Goal: Task Accomplishment & Management: Manage account settings

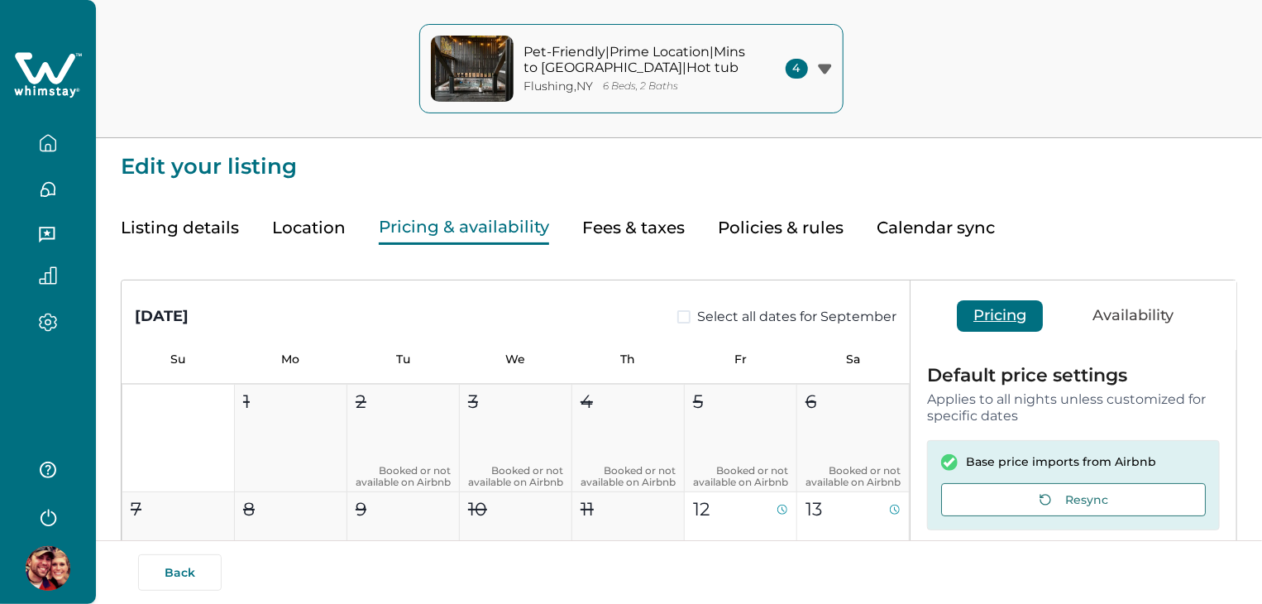
type input "**"
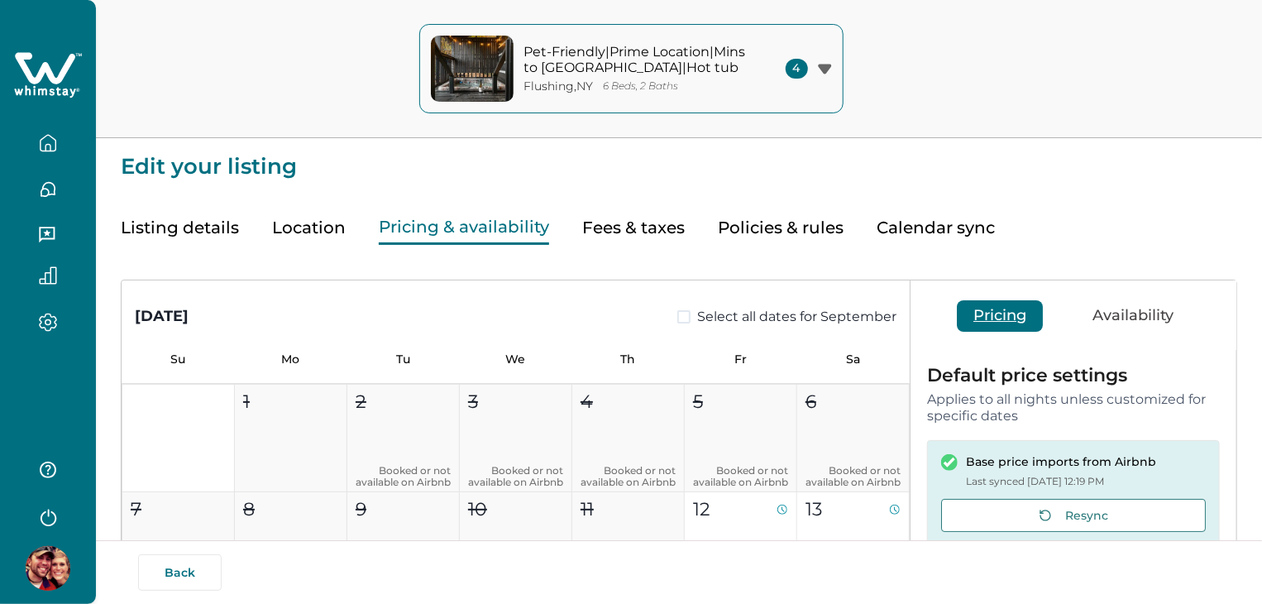
scroll to position [270, 0]
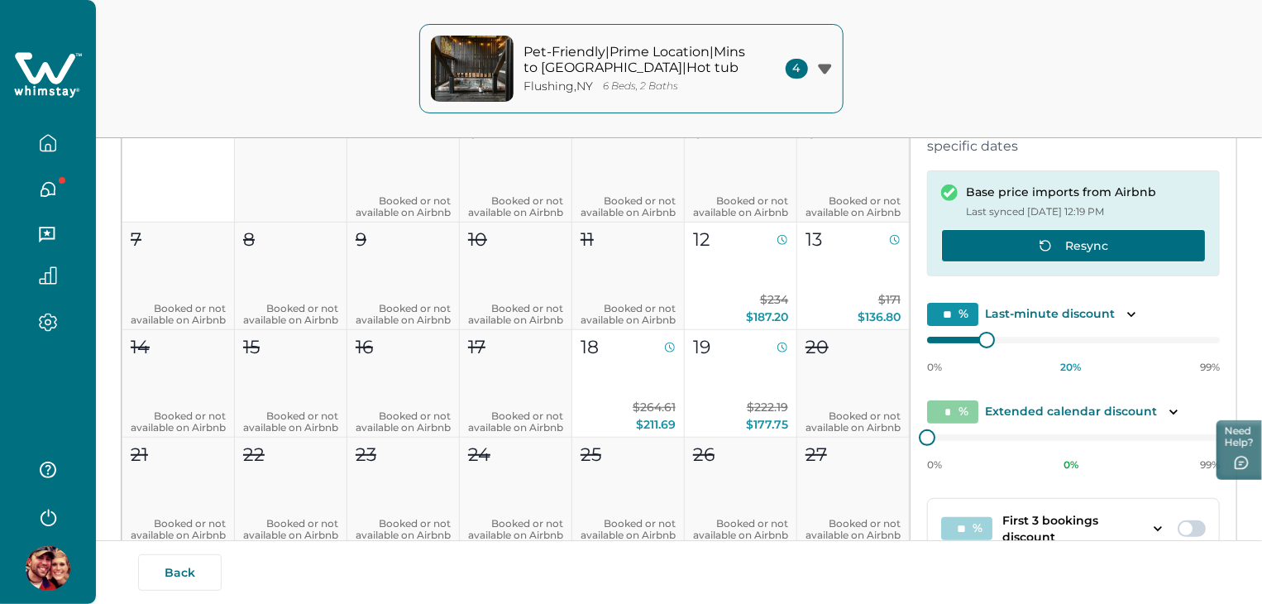
click at [1049, 256] on button "Resync" at bounding box center [1073, 245] width 265 height 33
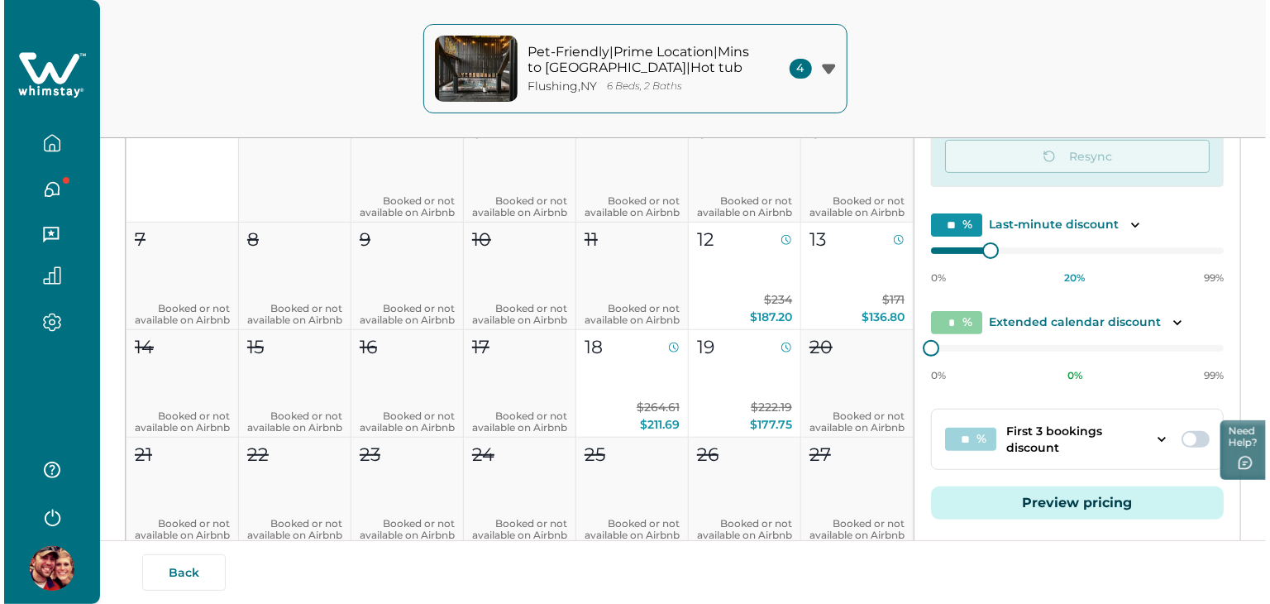
scroll to position [318, 0]
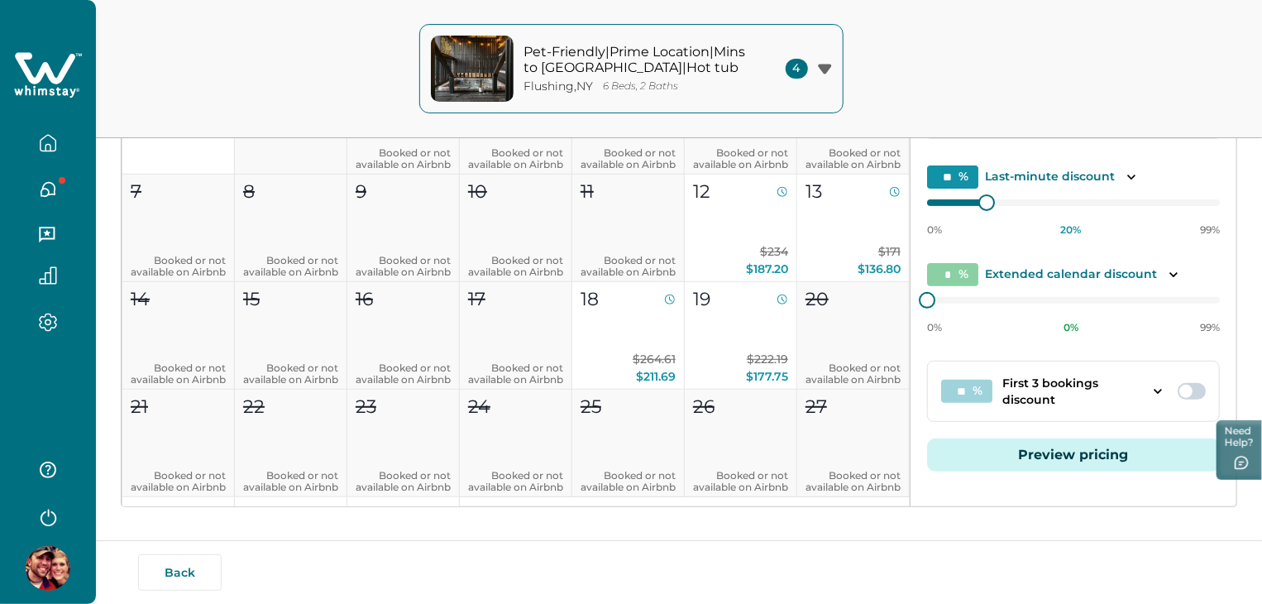
click at [1024, 464] on button "Preview pricing" at bounding box center [1073, 454] width 293 height 33
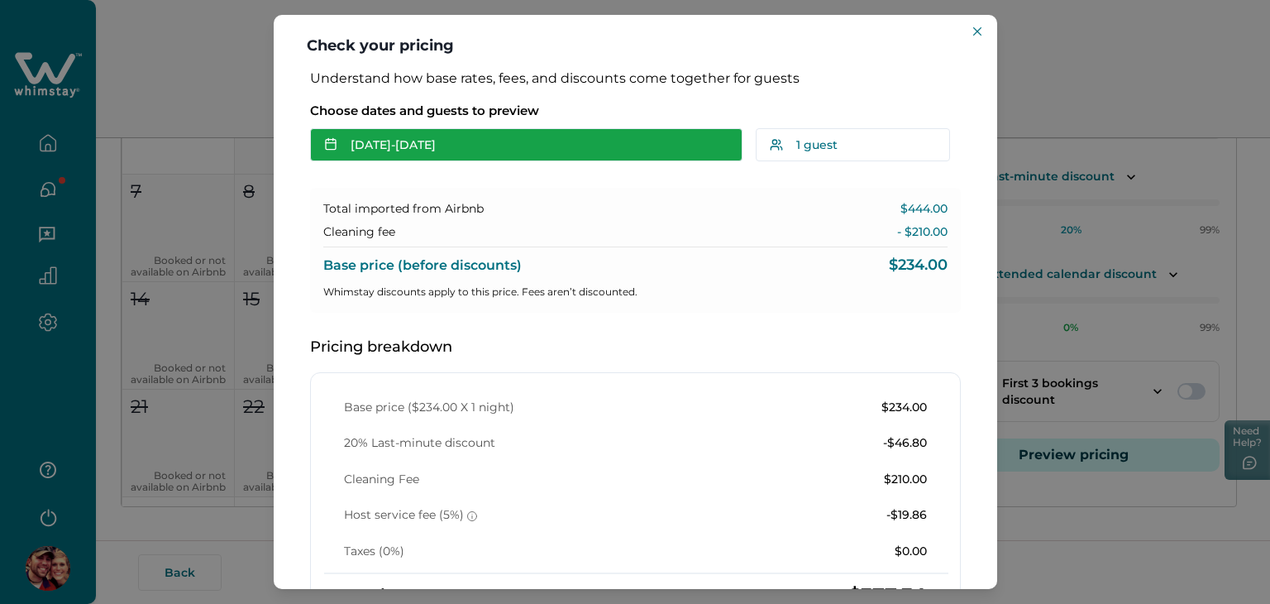
click at [649, 141] on button "[DATE] - [DATE]" at bounding box center [526, 144] width 432 height 33
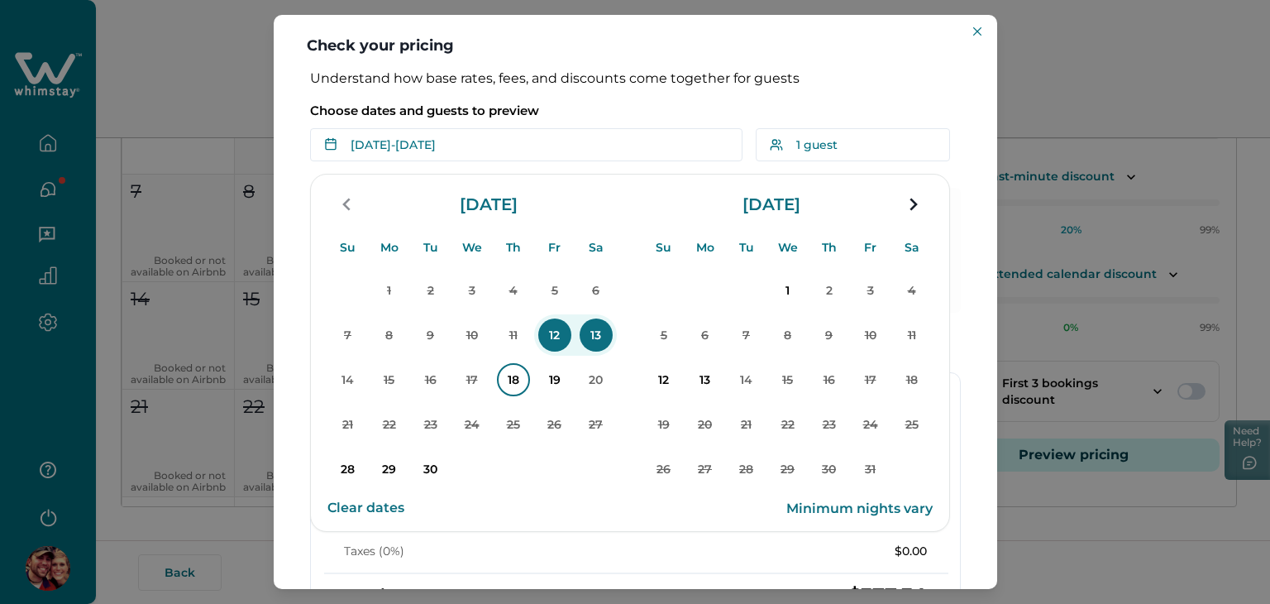
click at [510, 388] on p "18" at bounding box center [513, 379] width 33 height 33
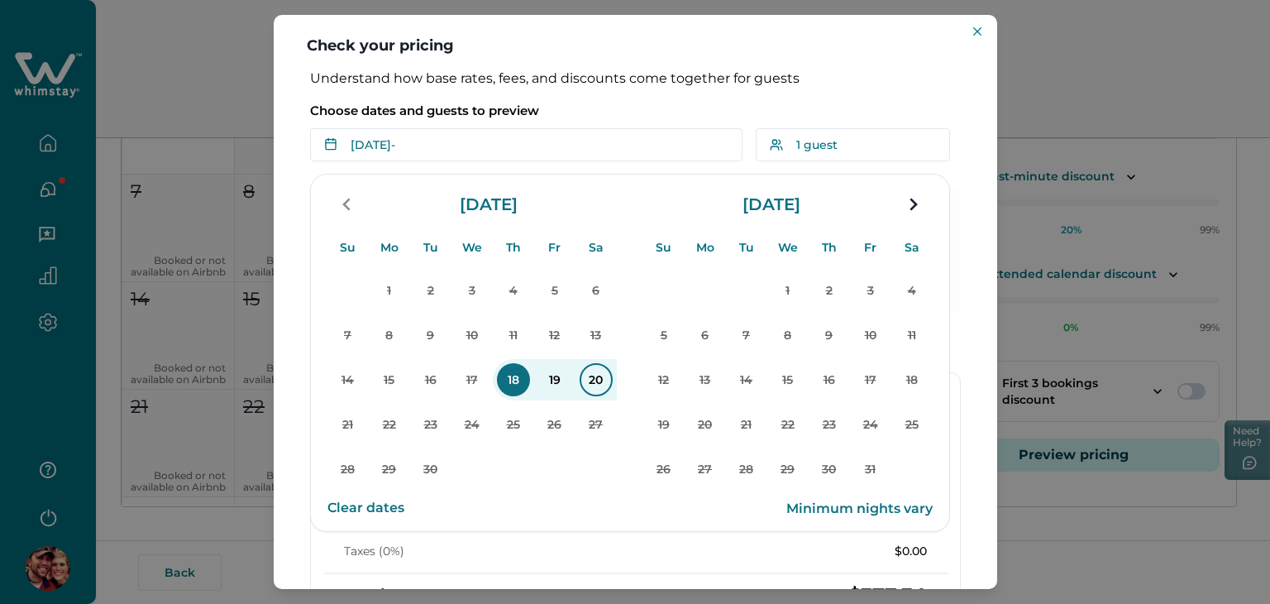
click at [600, 389] on p "20" at bounding box center [596, 379] width 33 height 33
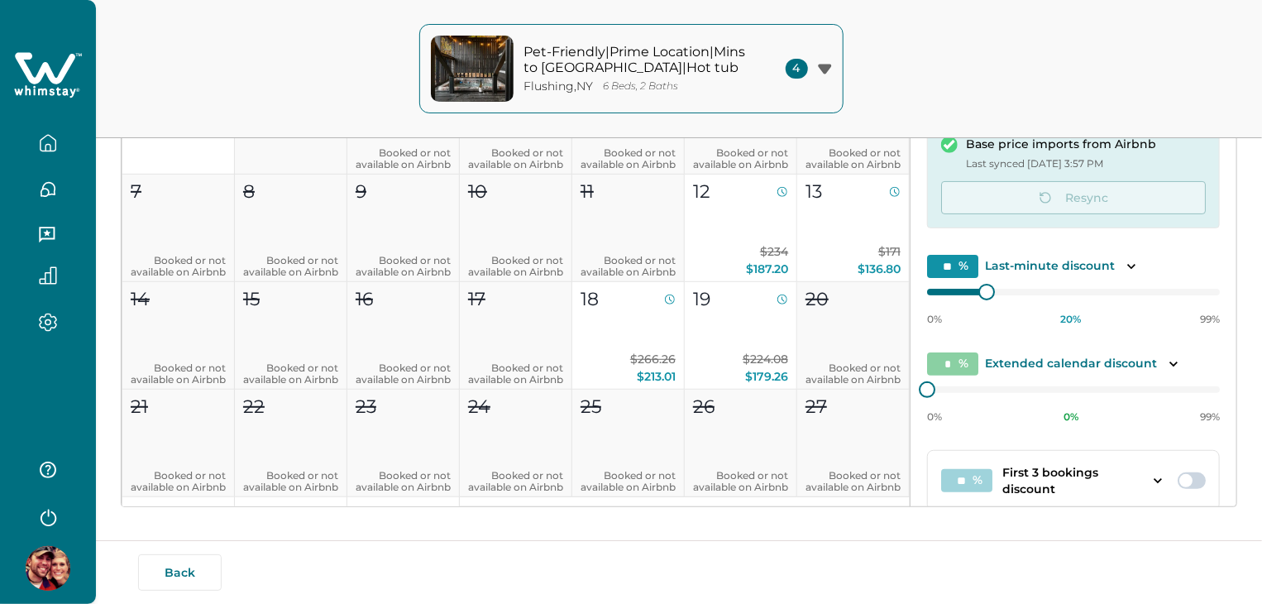
type input "**"
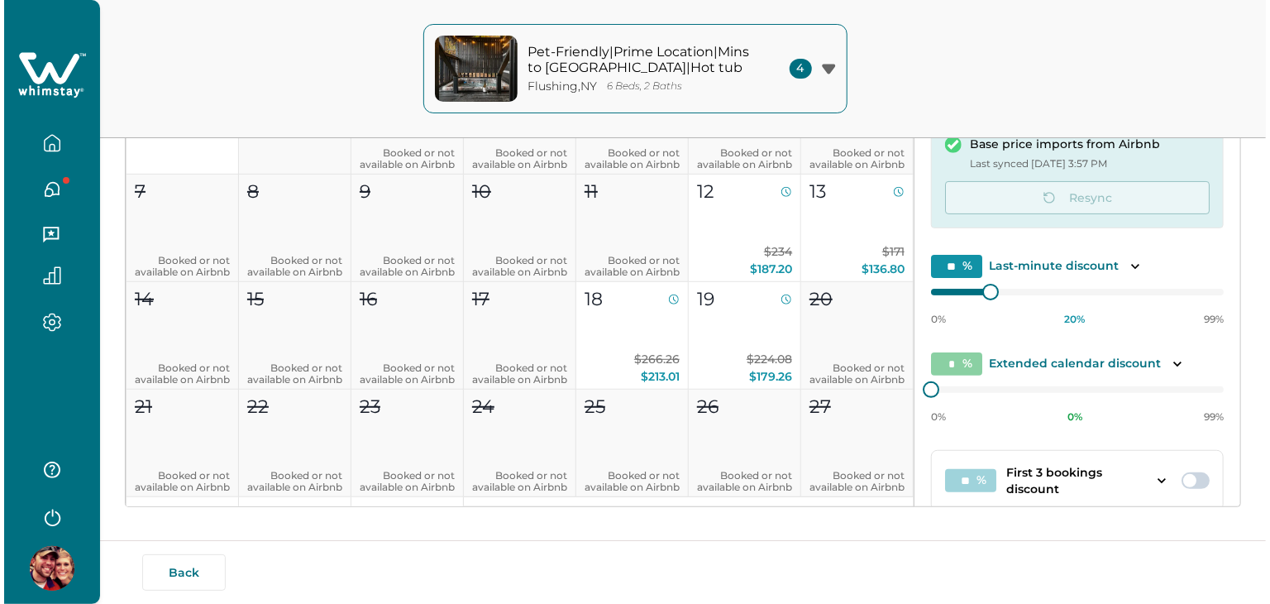
scroll to position [89, 0]
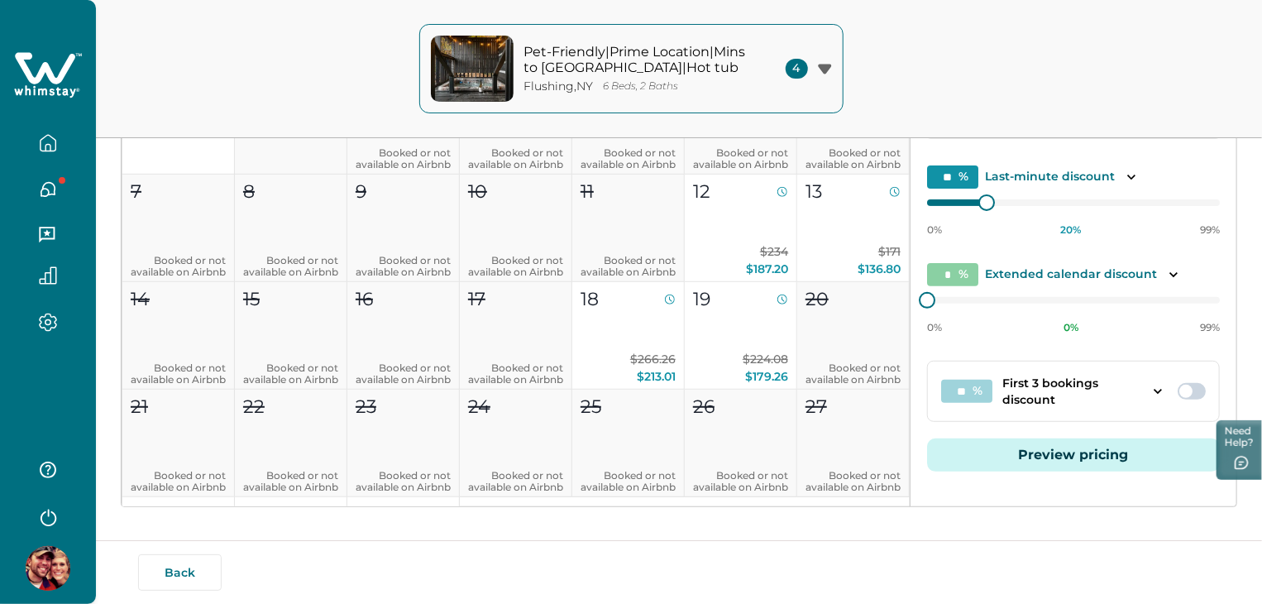
click at [1085, 460] on button "Preview pricing" at bounding box center [1073, 454] width 293 height 33
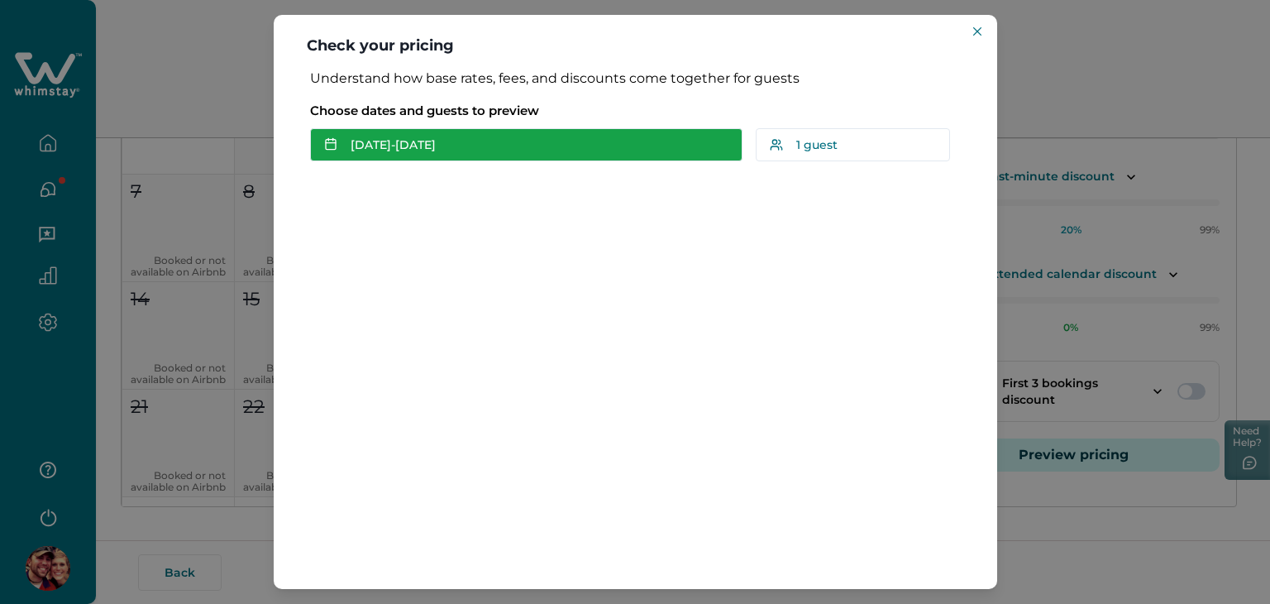
click at [590, 147] on button "[DATE] - [DATE]" at bounding box center [526, 144] width 432 height 33
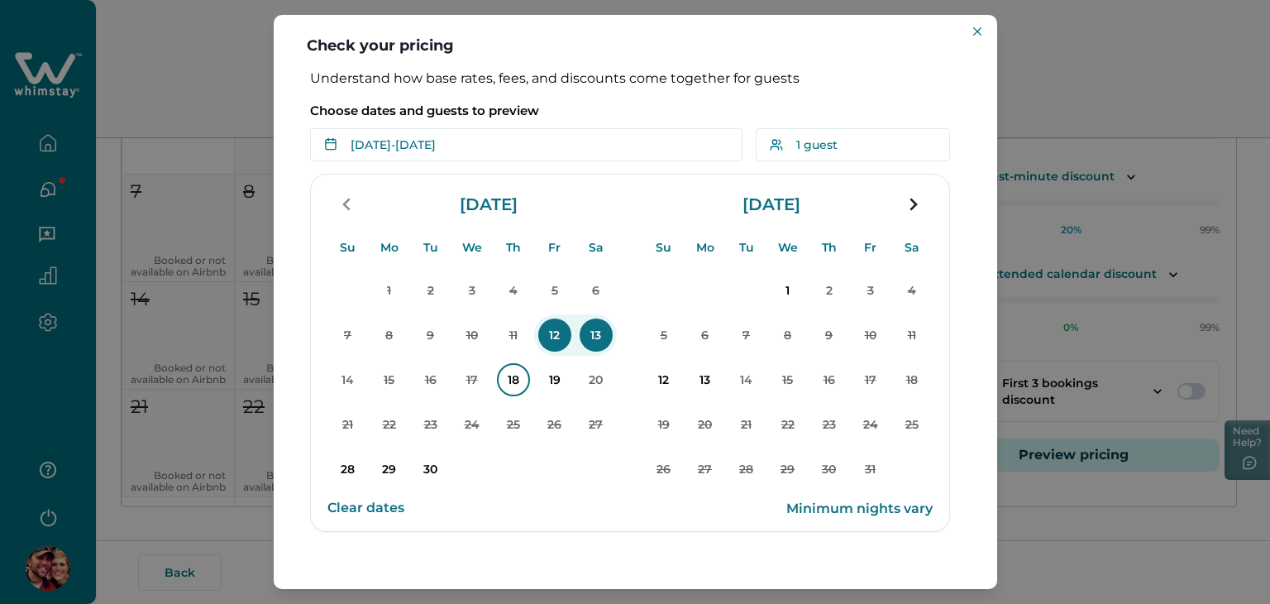
click at [510, 376] on p "18" at bounding box center [513, 379] width 33 height 33
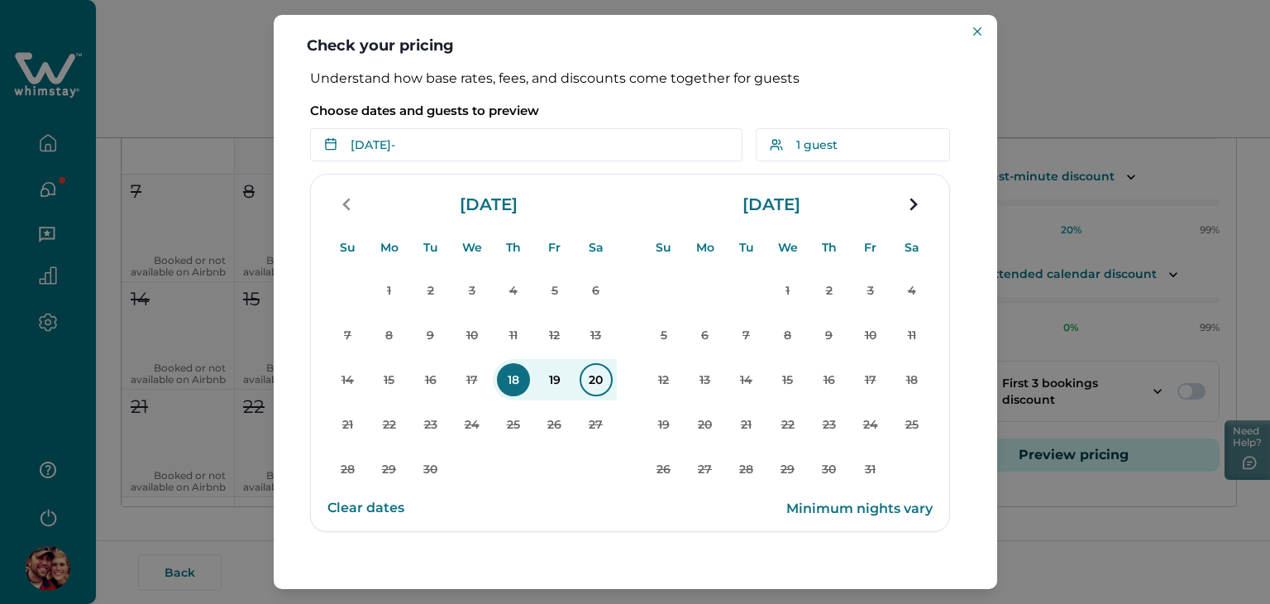
click at [600, 375] on p "20" at bounding box center [596, 379] width 33 height 33
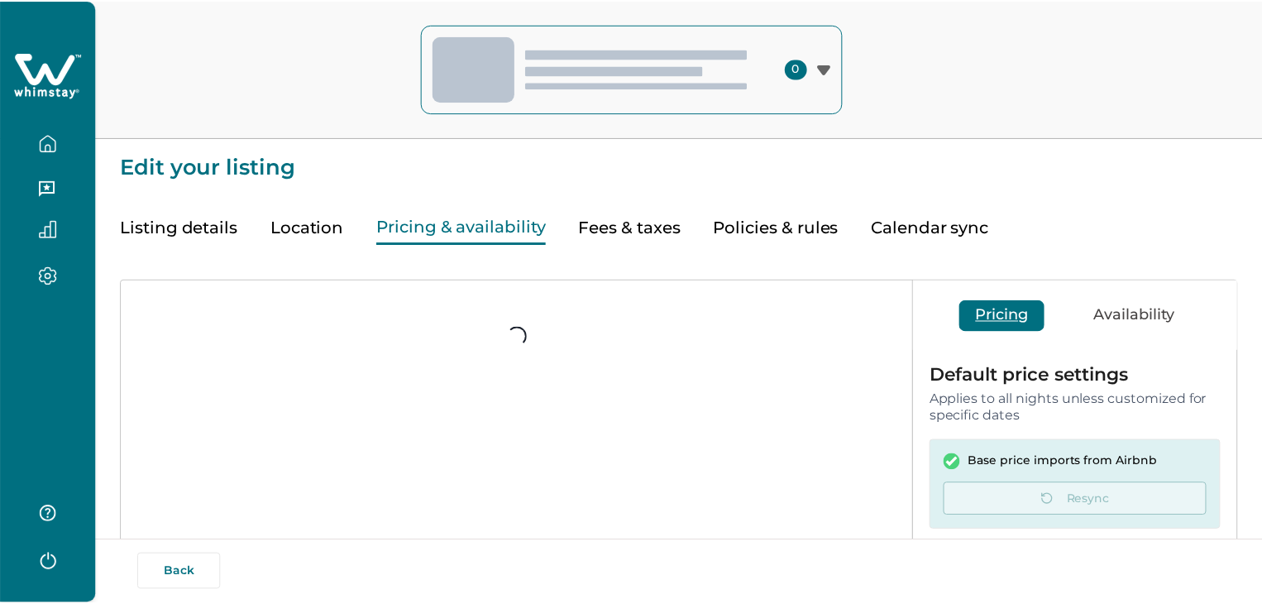
scroll to position [318, 0]
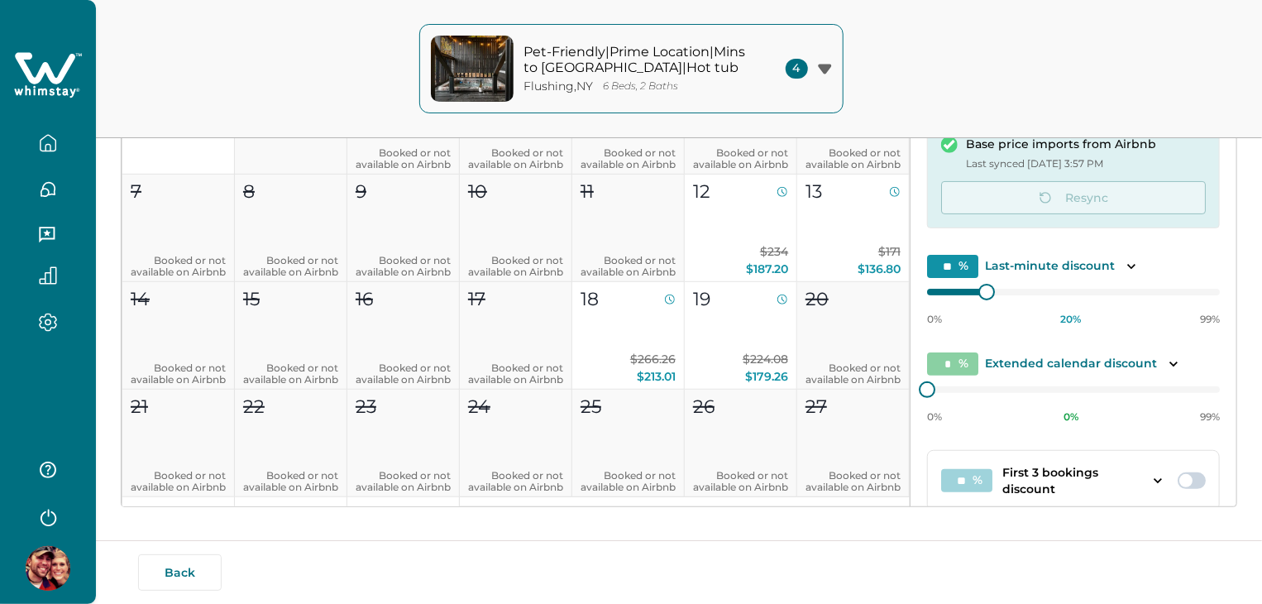
type input "**"
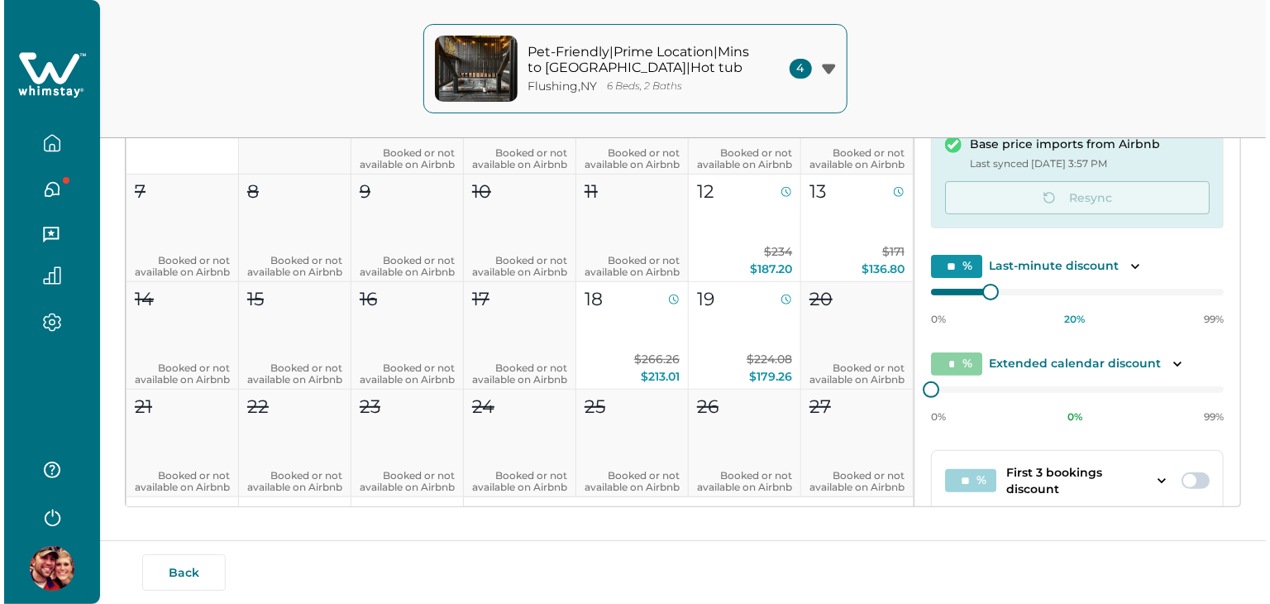
scroll to position [89, 0]
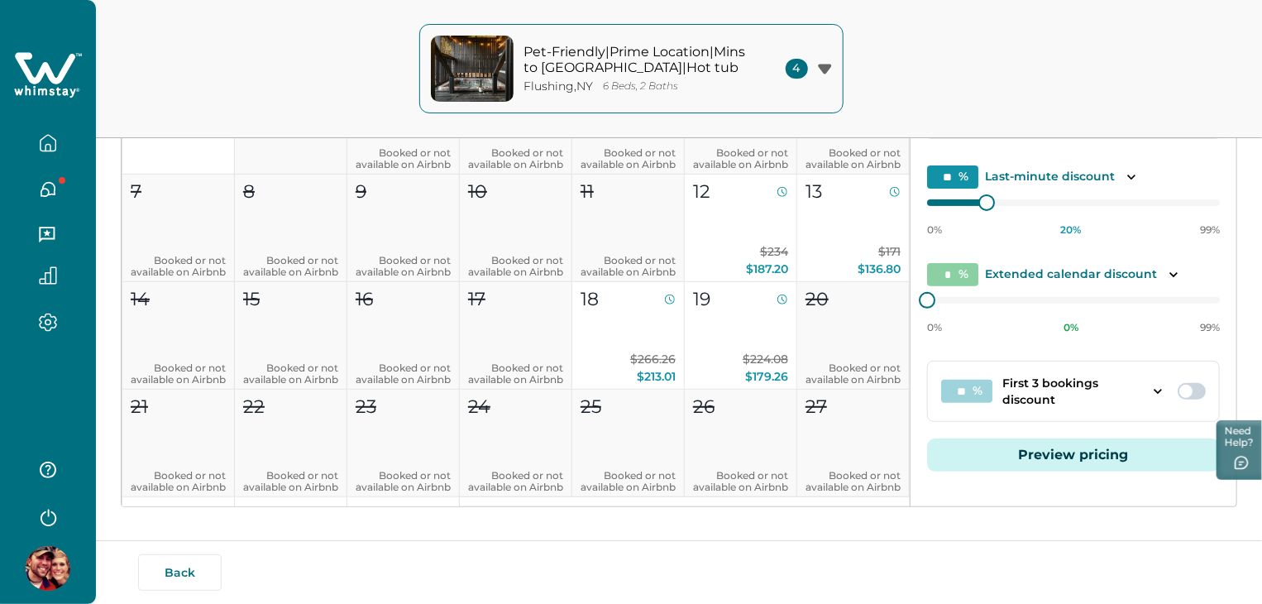
click at [1084, 452] on button "Preview pricing" at bounding box center [1073, 454] width 293 height 33
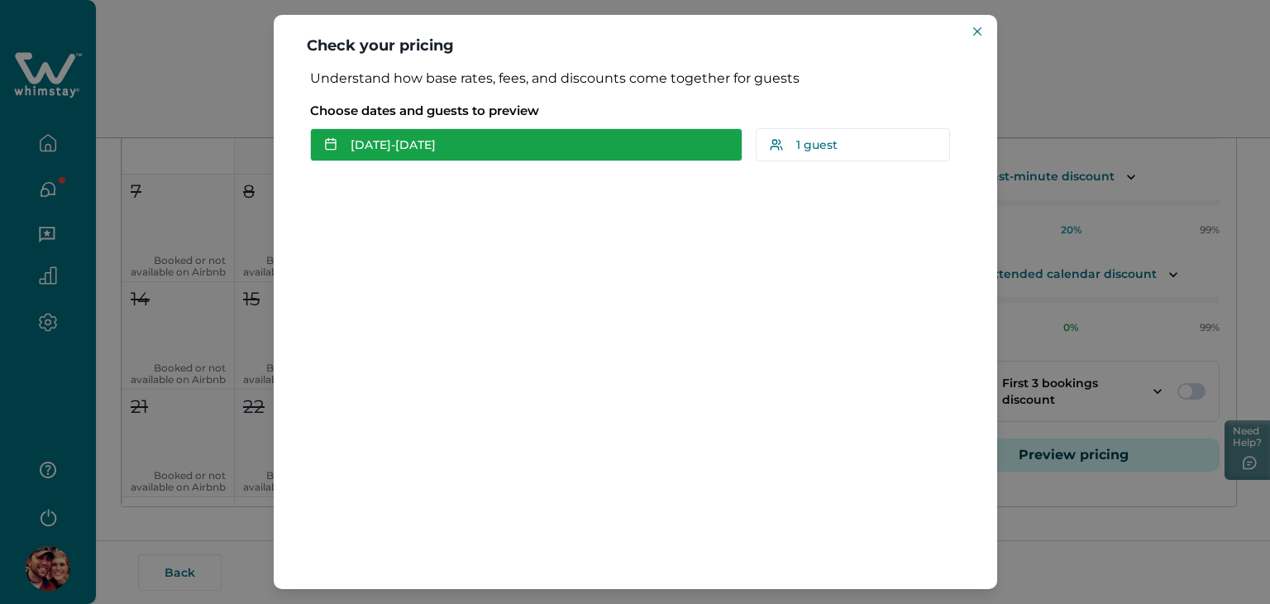
click at [551, 149] on button "[DATE] - [DATE]" at bounding box center [526, 144] width 432 height 33
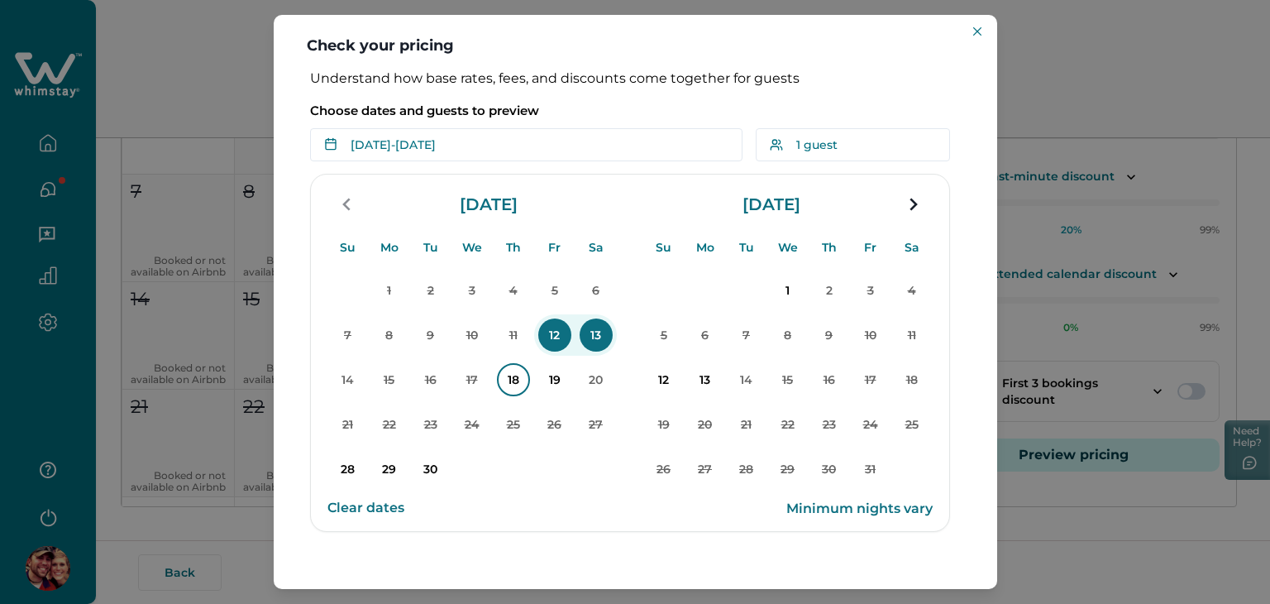
click at [519, 381] on p "18" at bounding box center [513, 379] width 33 height 33
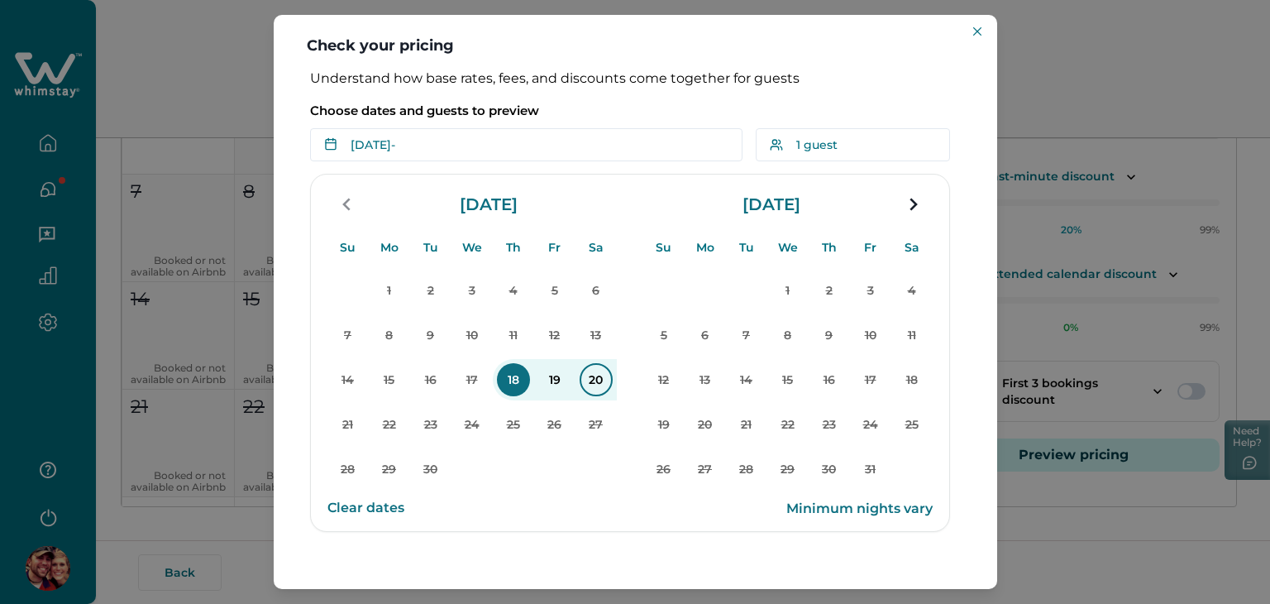
click at [603, 373] on p "20" at bounding box center [596, 379] width 33 height 33
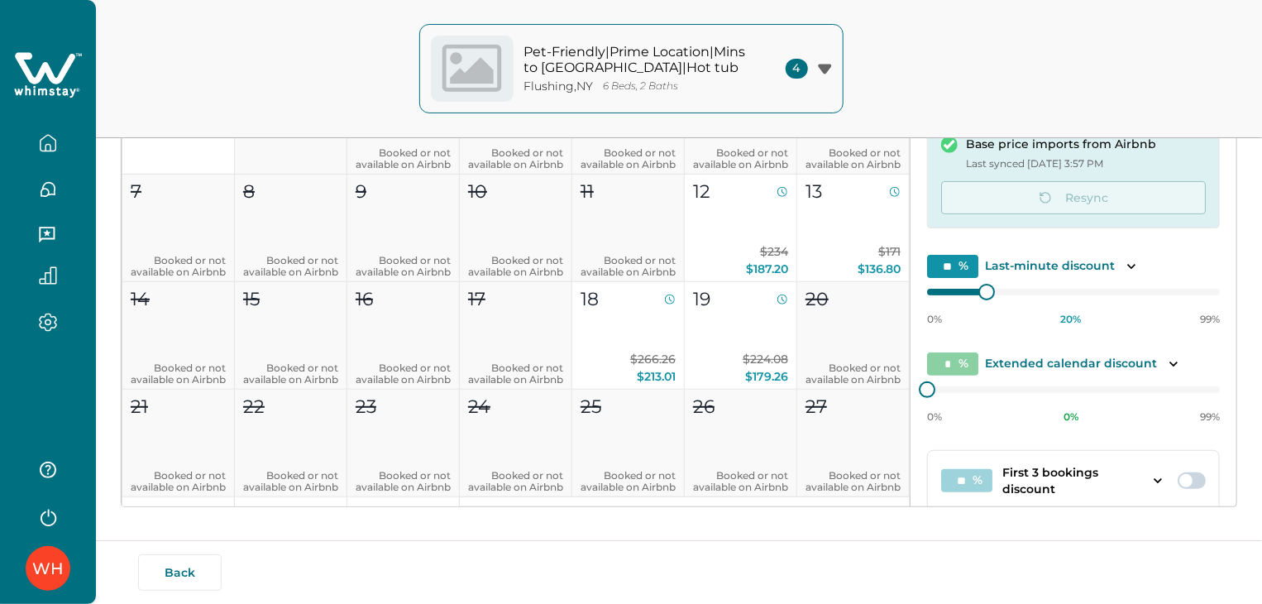
type input "**"
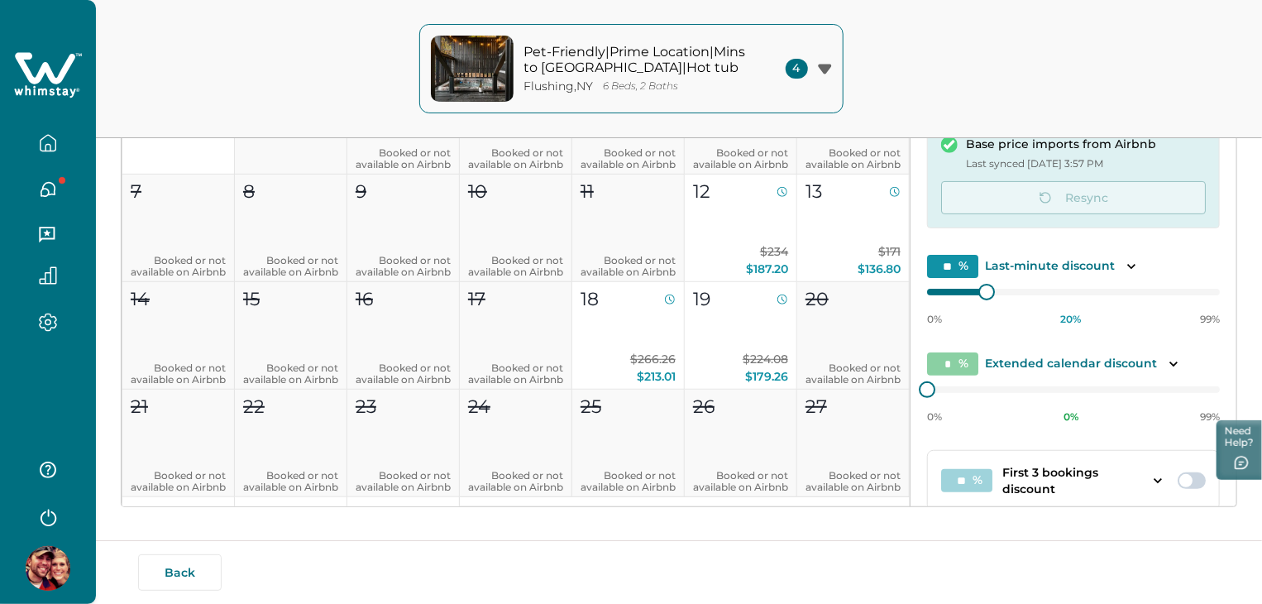
scroll to position [89, 0]
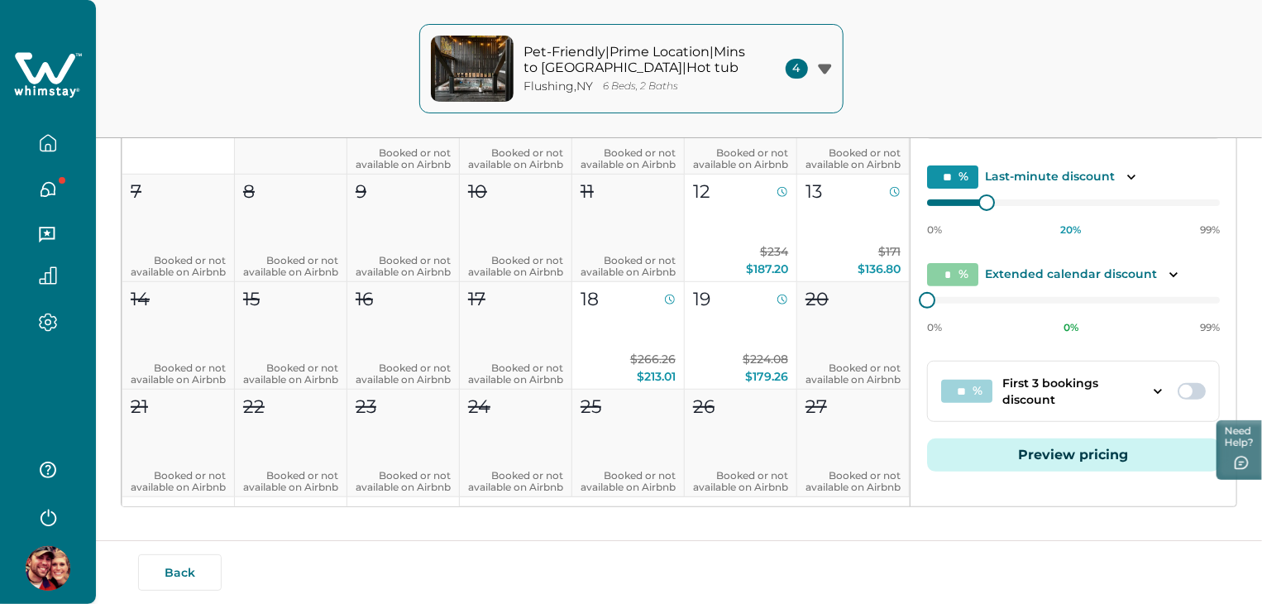
click at [1058, 444] on button "Preview pricing" at bounding box center [1073, 454] width 293 height 33
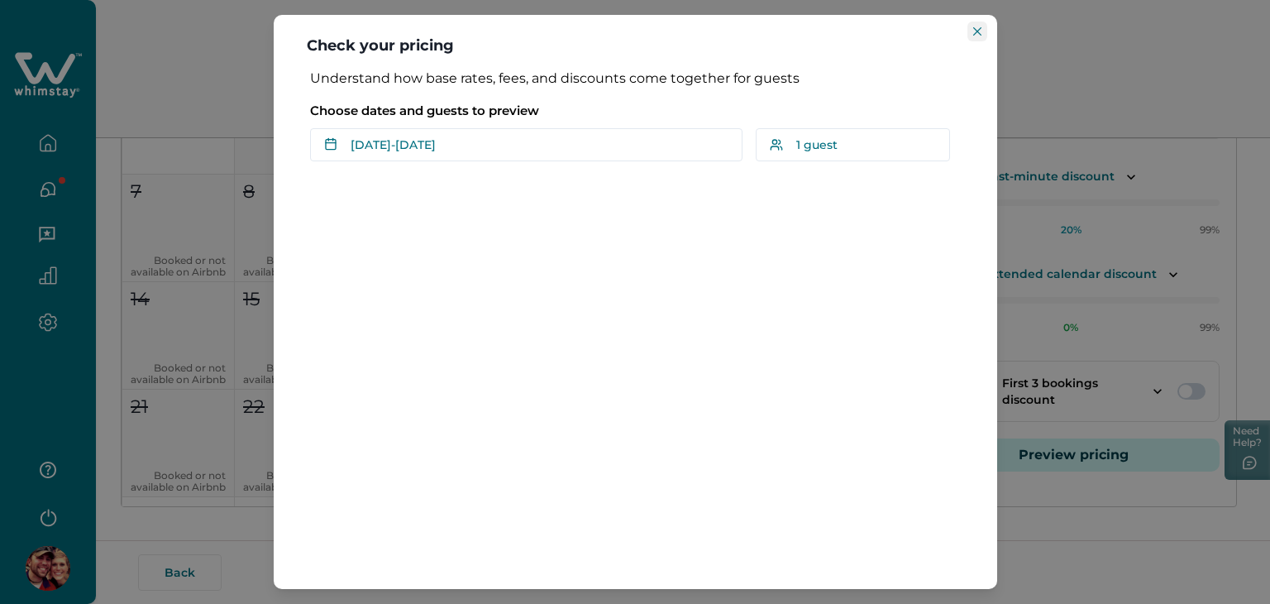
click at [975, 34] on icon "Close" at bounding box center [977, 31] width 8 height 8
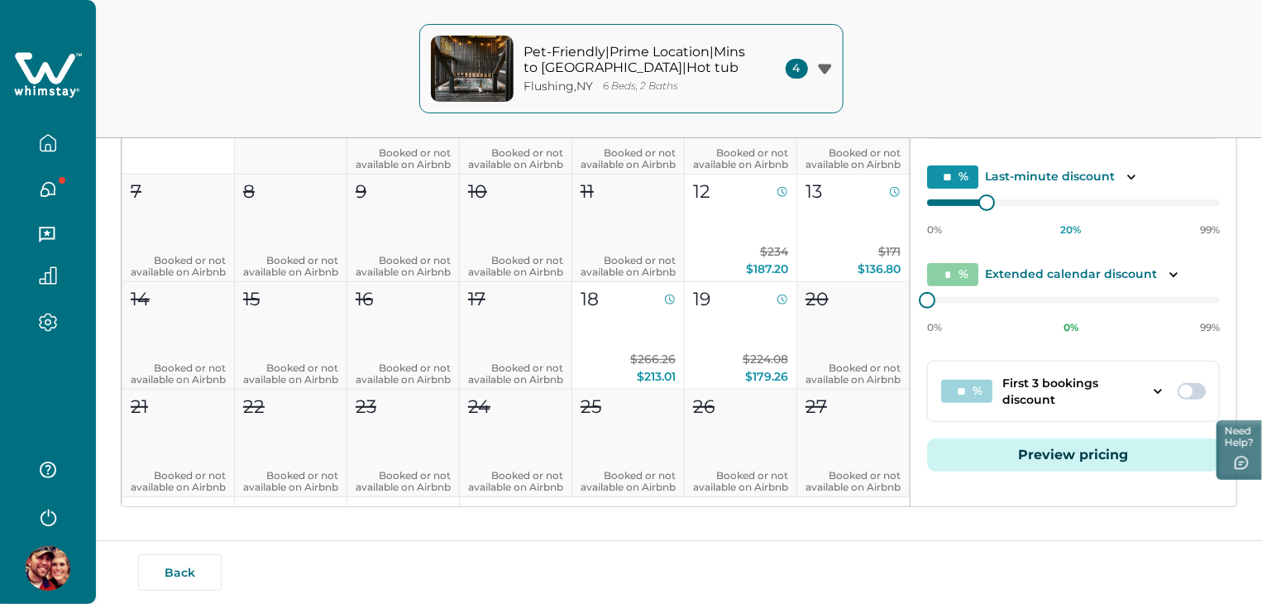
click at [42, 523] on icon "button" at bounding box center [48, 516] width 25 height 25
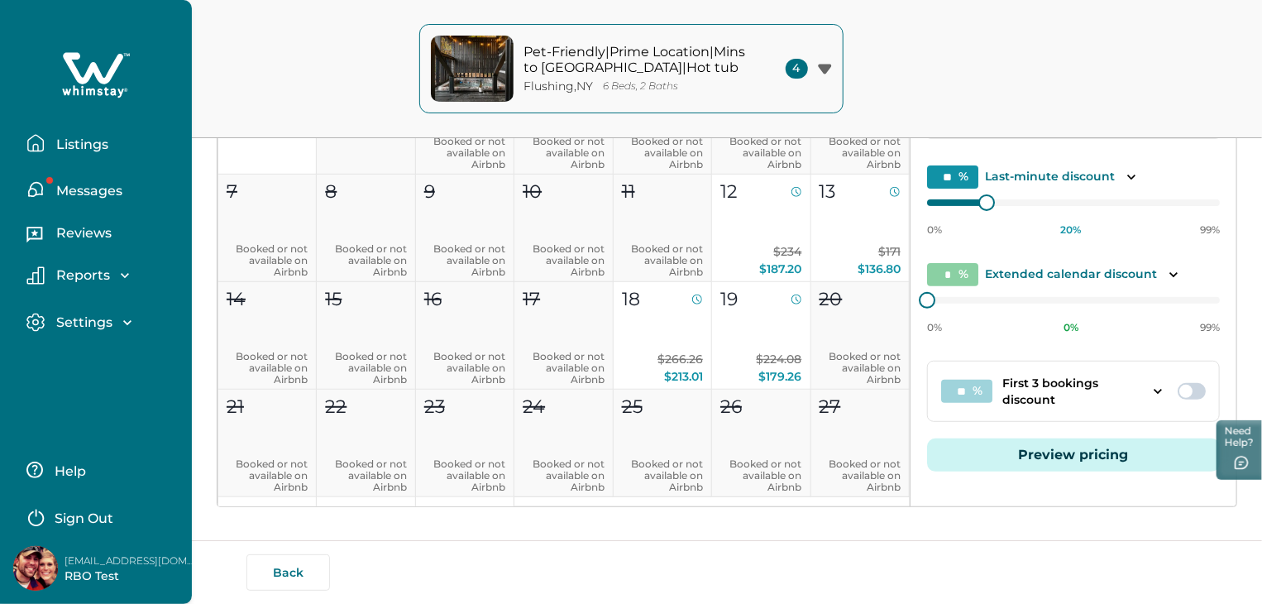
click at [42, 523] on icon "button" at bounding box center [35, 516] width 25 height 25
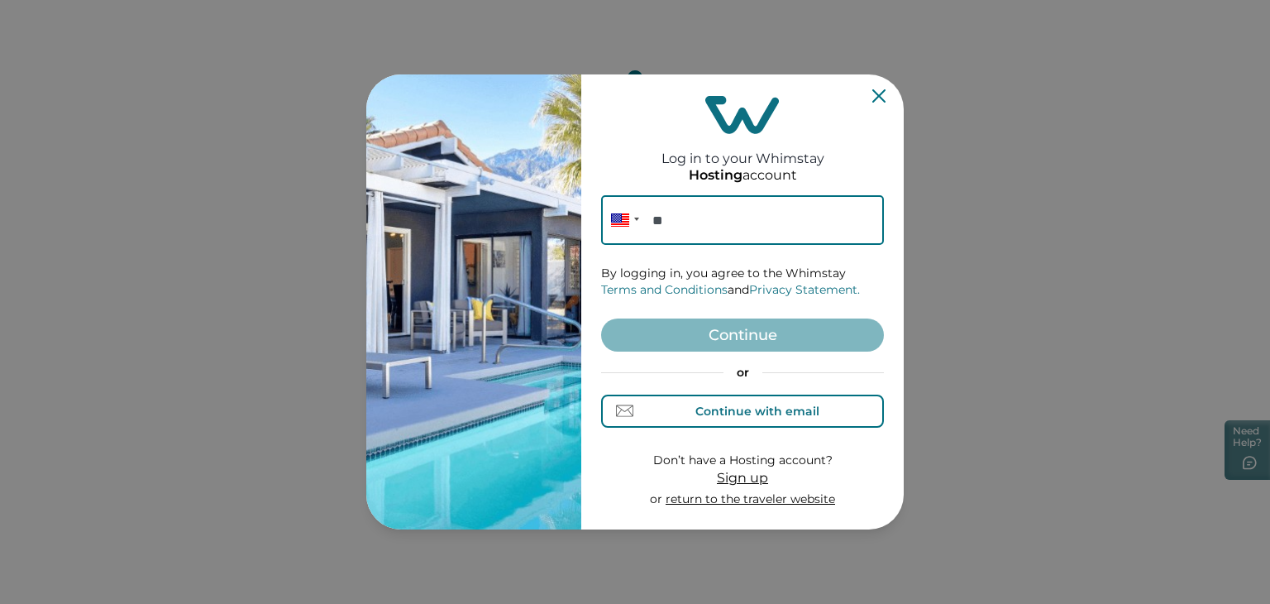
click at [673, 408] on div "Continue with email" at bounding box center [743, 410] width 153 height 17
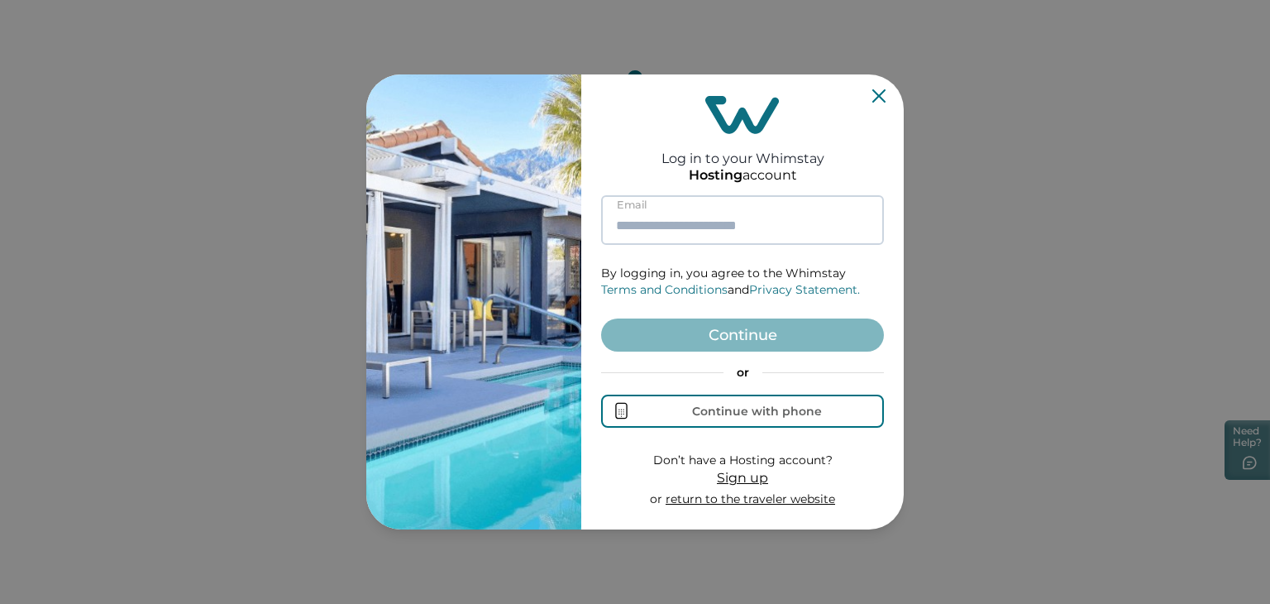
click at [725, 222] on input at bounding box center [742, 220] width 283 height 50
paste input "**********"
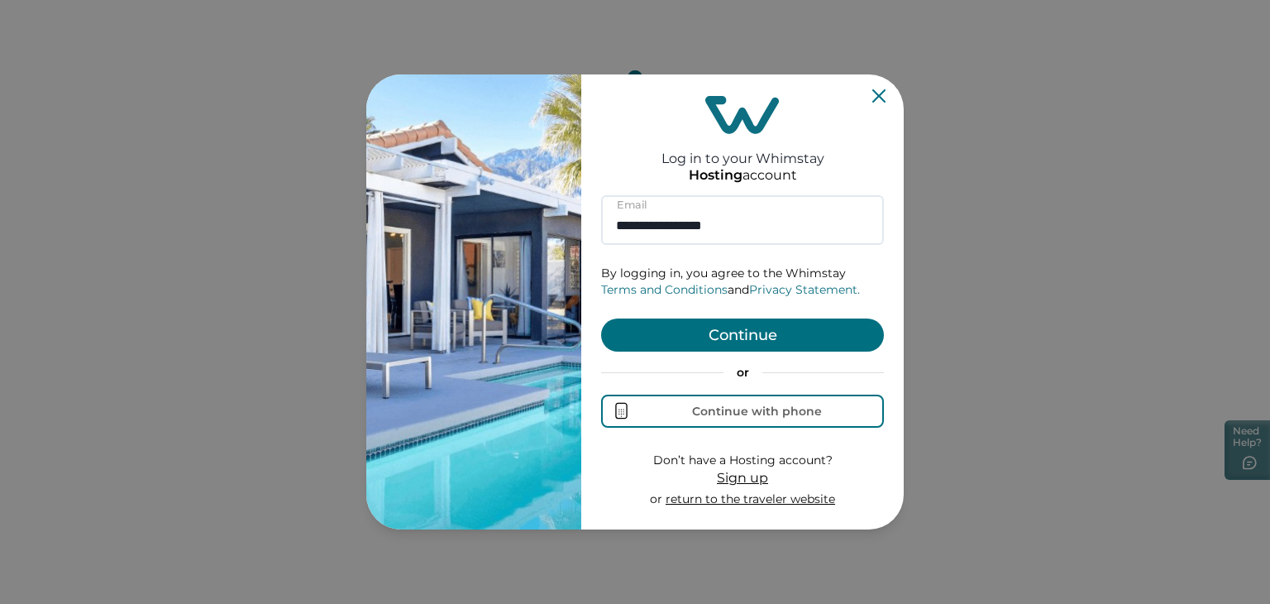
type input "**********"
click at [766, 332] on button "Continue" at bounding box center [742, 334] width 283 height 33
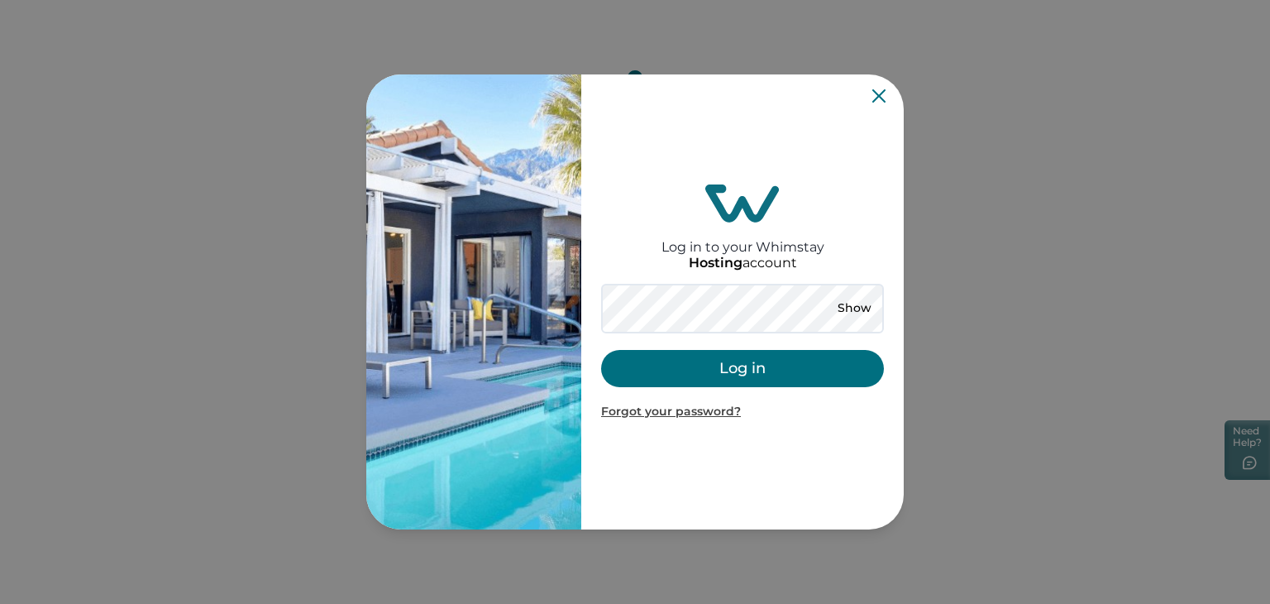
click at [781, 366] on button "Log in" at bounding box center [742, 368] width 283 height 37
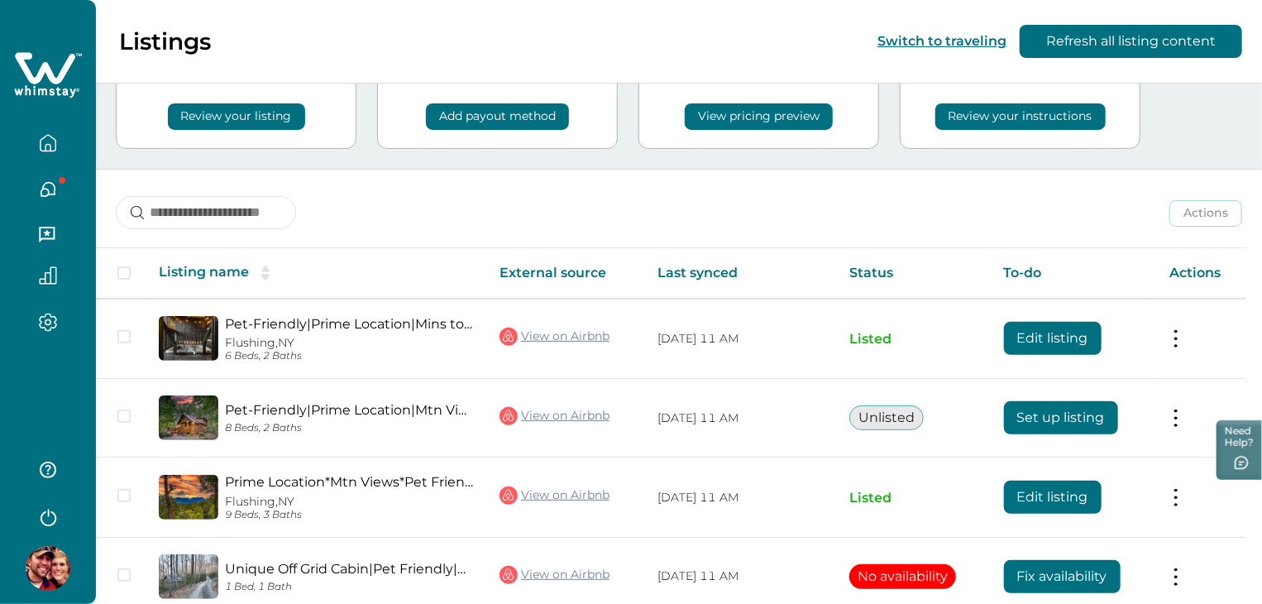
scroll to position [117, 0]
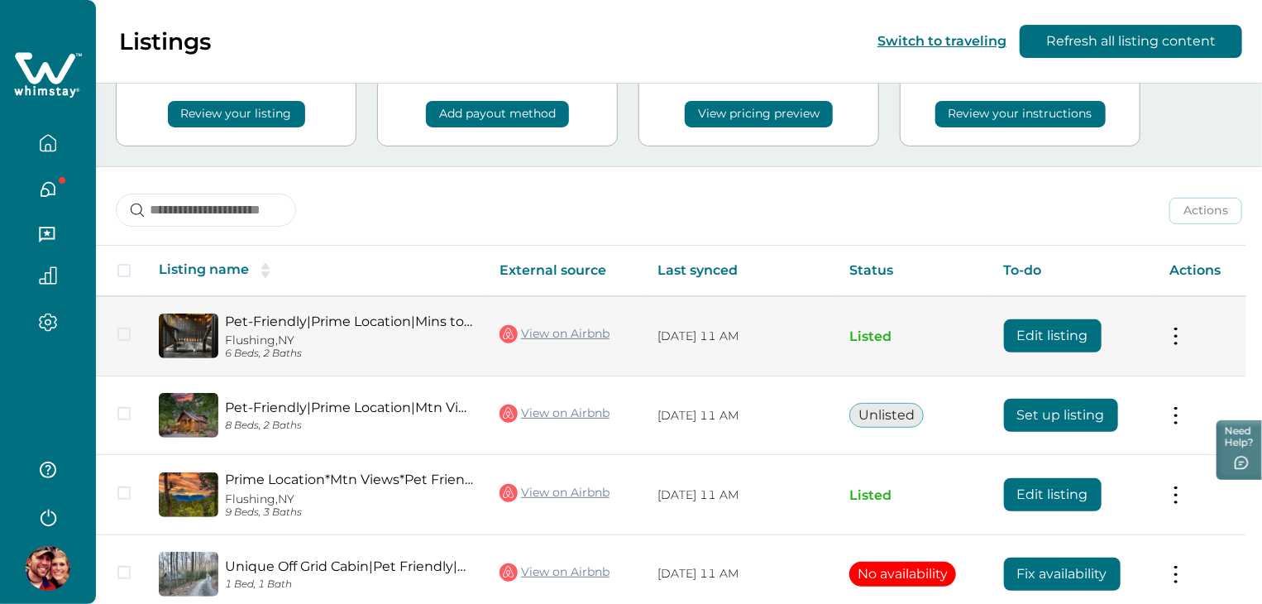
click at [1054, 321] on button "Edit listing" at bounding box center [1053, 335] width 98 height 33
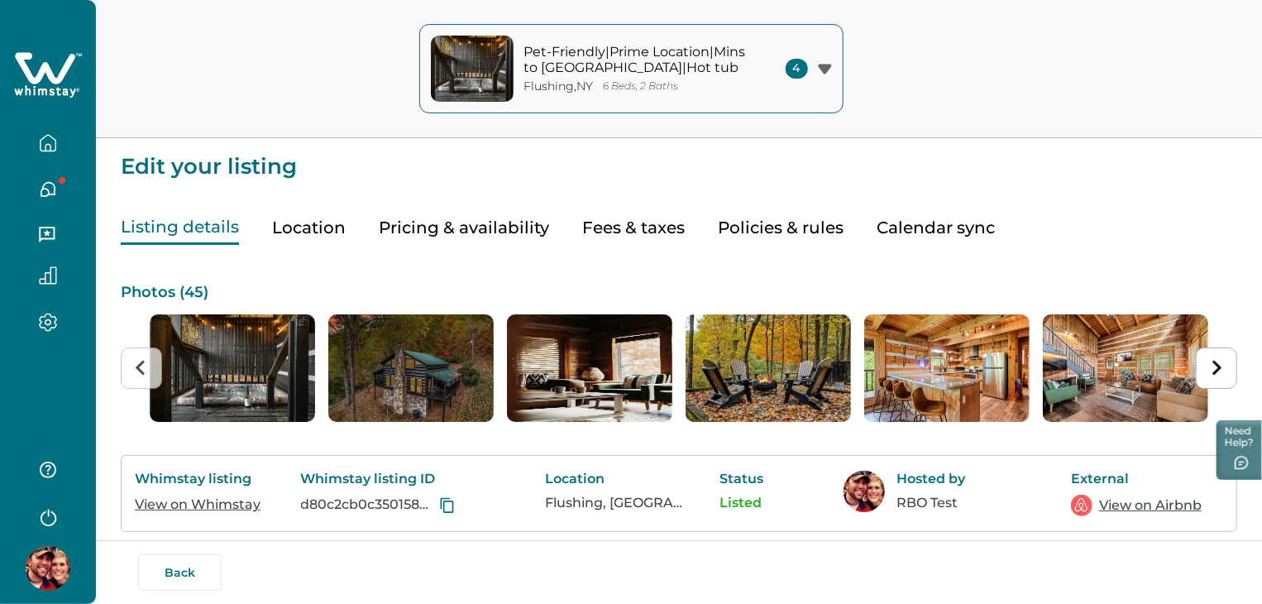
click at [485, 234] on button "Pricing & availability" at bounding box center [464, 228] width 170 height 34
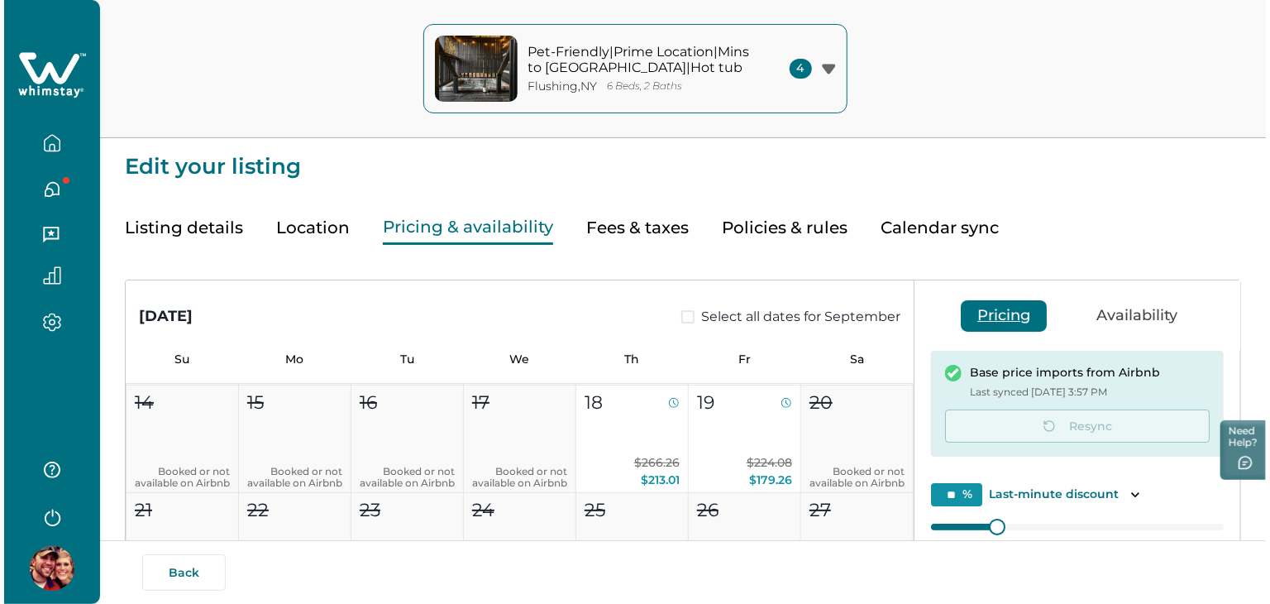
scroll to position [332, 0]
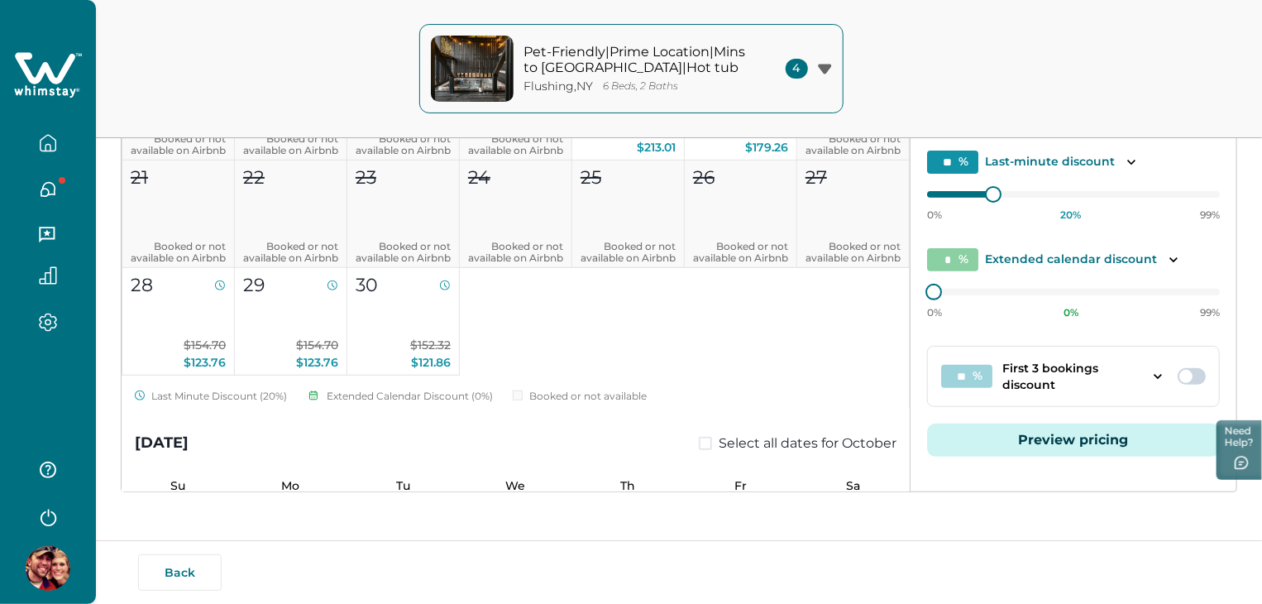
click at [1009, 445] on button "Preview pricing" at bounding box center [1073, 439] width 293 height 33
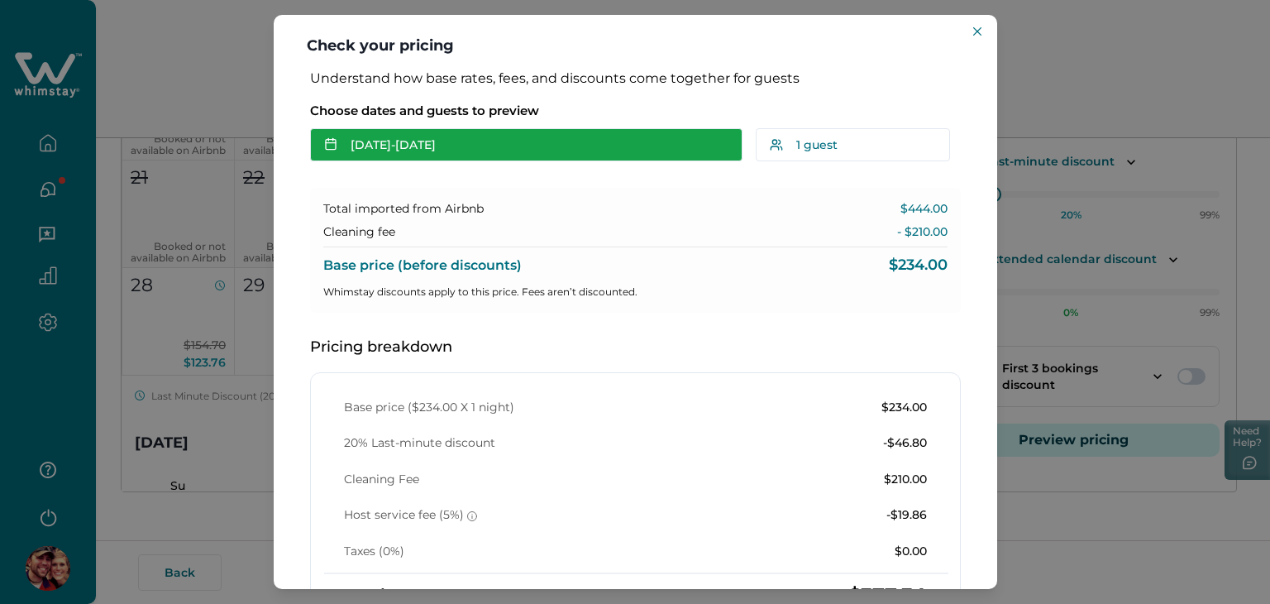
click at [574, 136] on button "[DATE] - [DATE]" at bounding box center [526, 144] width 432 height 33
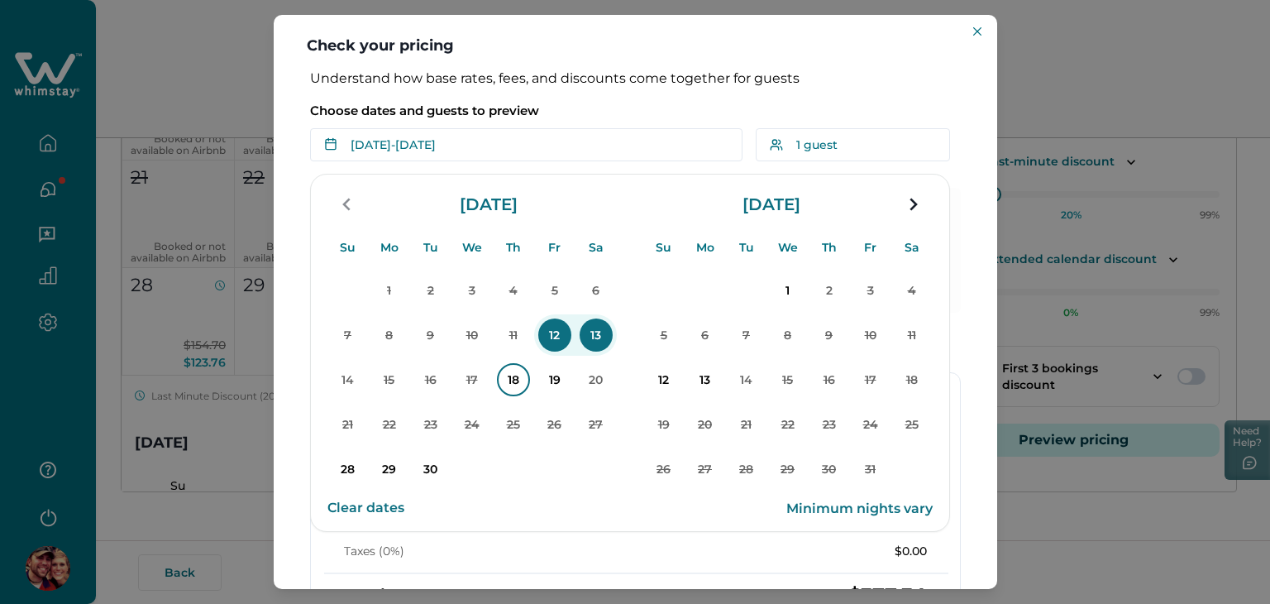
click at [510, 378] on p "18" at bounding box center [513, 379] width 33 height 33
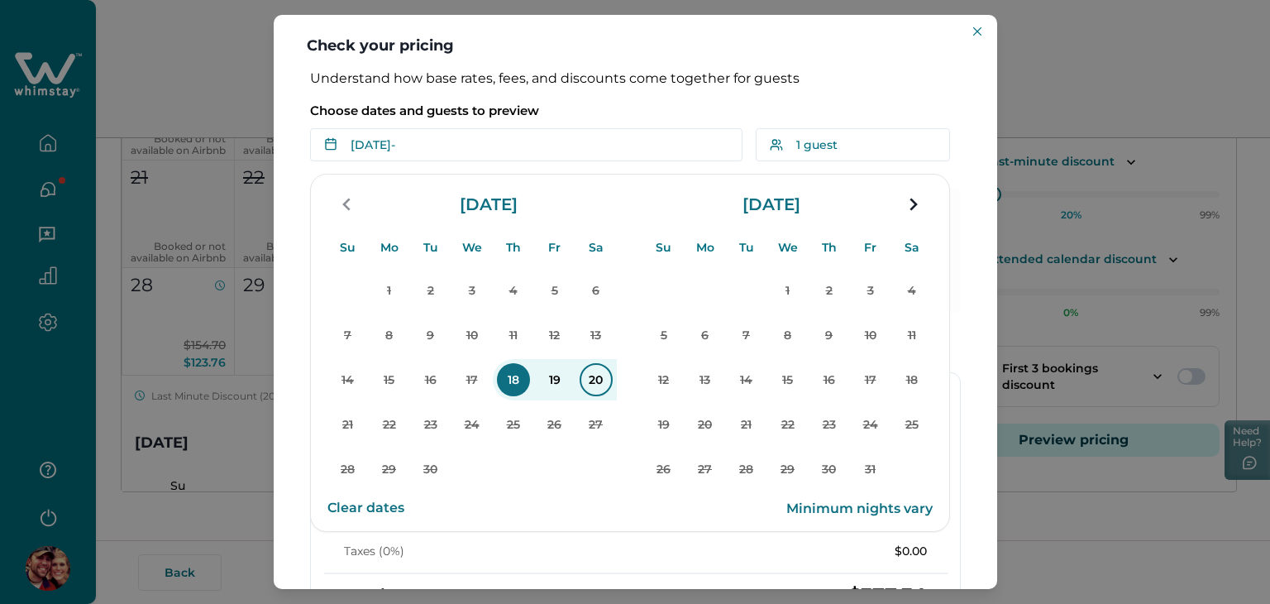
click at [586, 380] on p "20" at bounding box center [596, 379] width 33 height 33
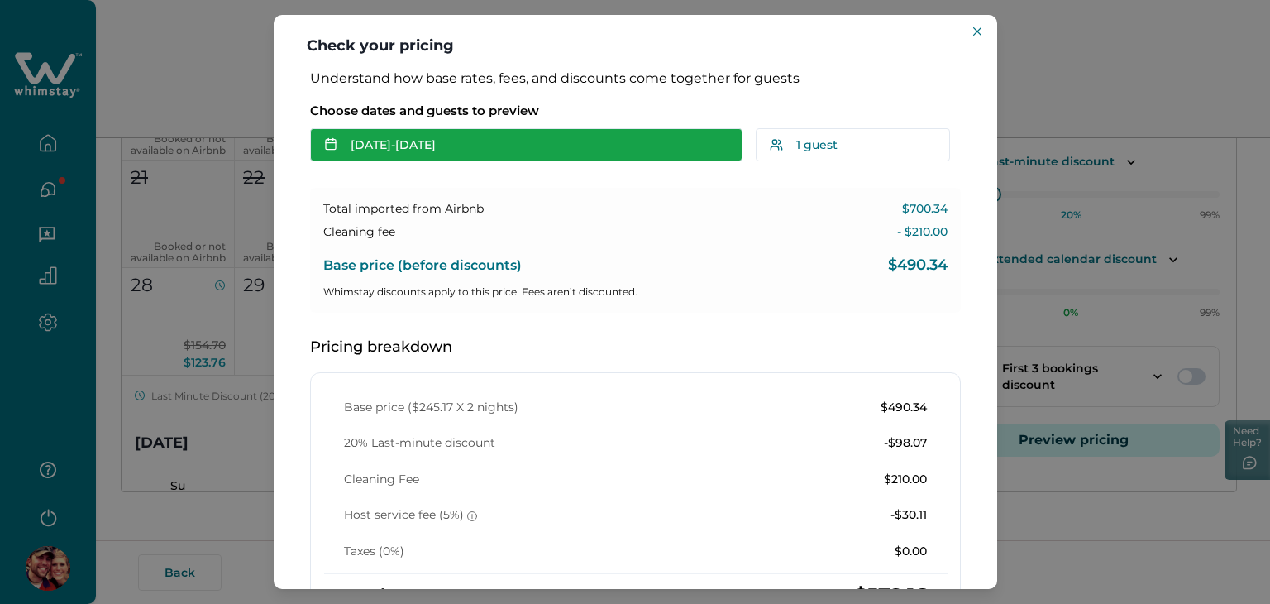
click at [450, 137] on button "[DATE] - [DATE]" at bounding box center [526, 144] width 432 height 33
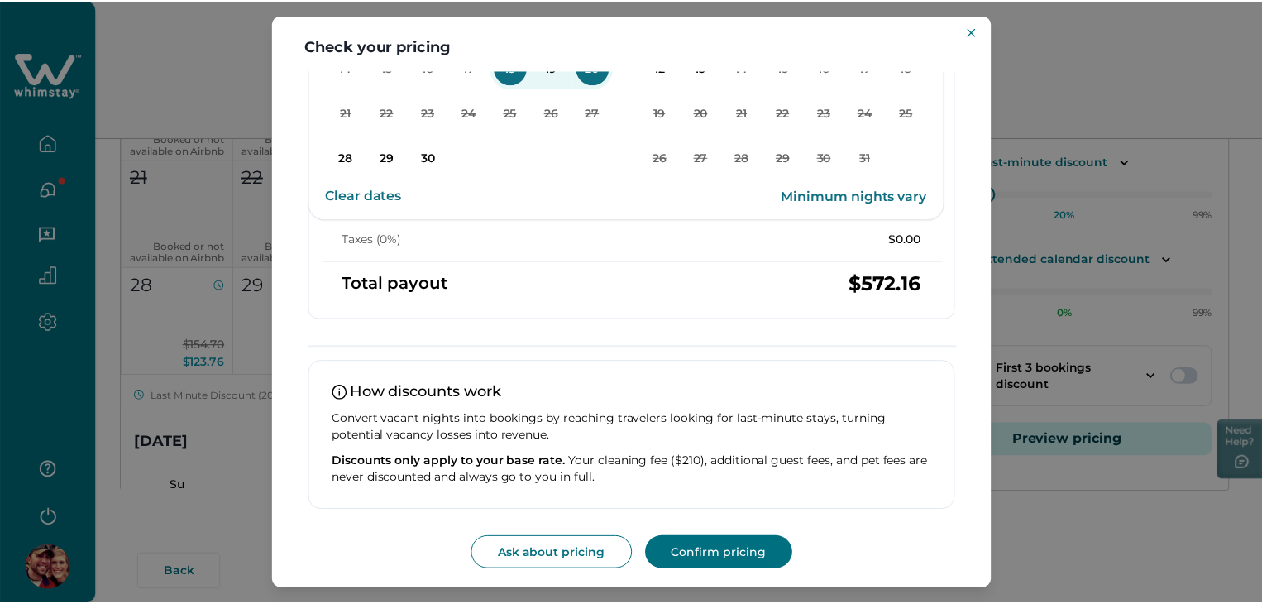
scroll to position [0, 0]
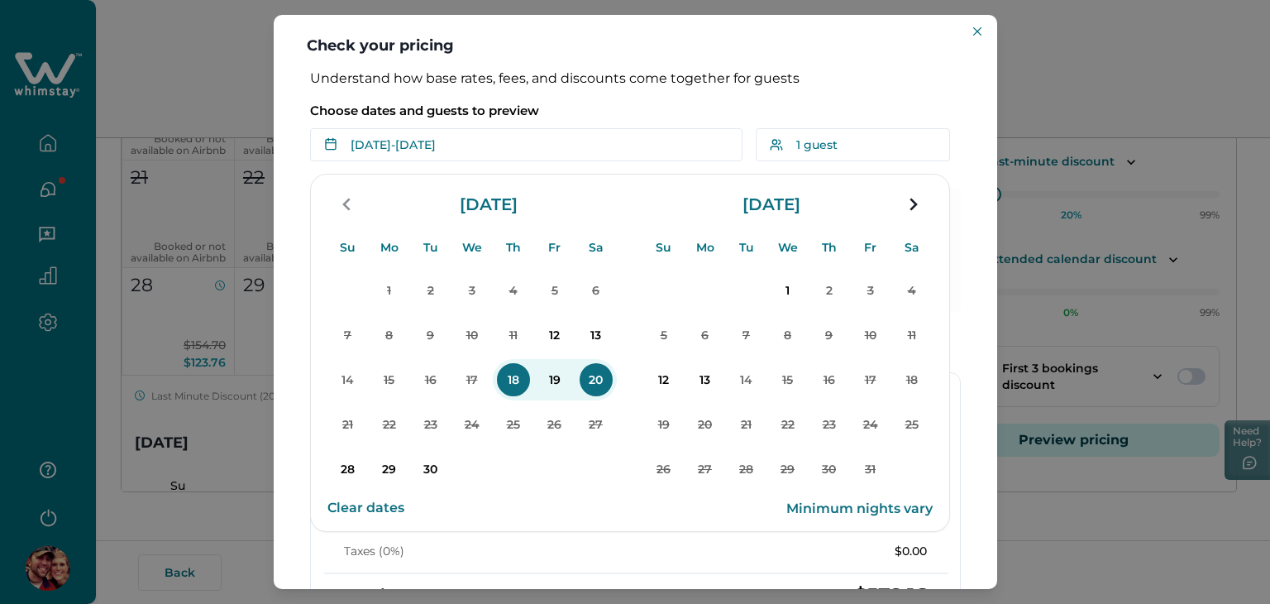
click at [519, 378] on p "18" at bounding box center [513, 379] width 33 height 33
click at [590, 377] on p "20" at bounding box center [596, 379] width 33 height 33
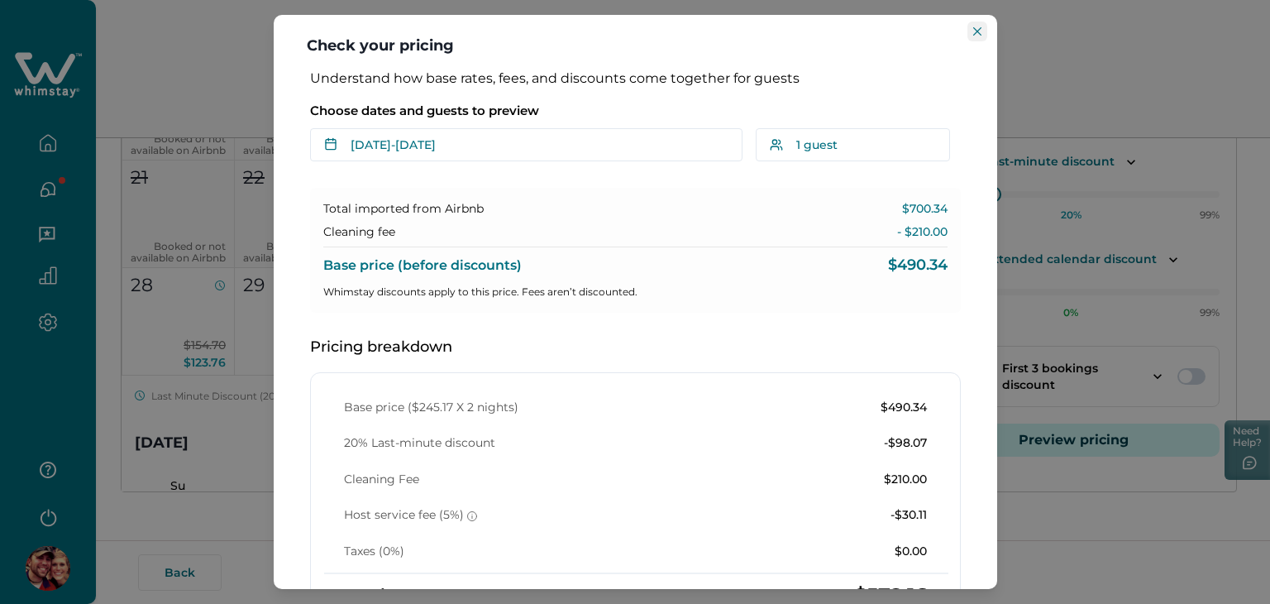
click at [973, 31] on icon "Close" at bounding box center [977, 31] width 8 height 8
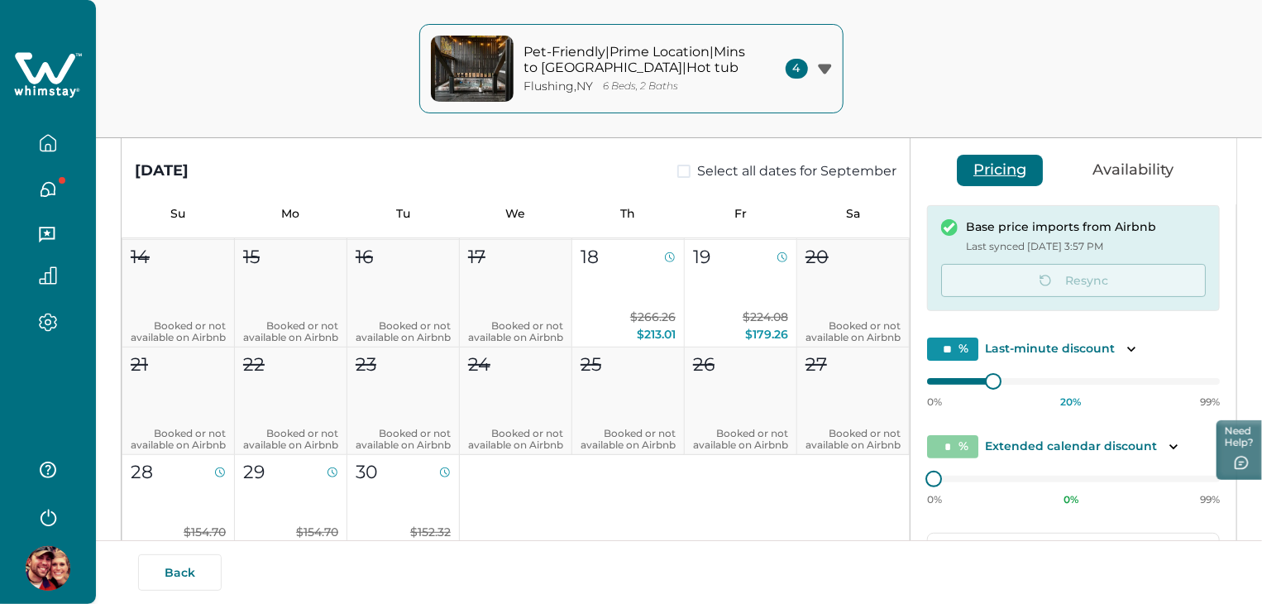
scroll to position [146, 0]
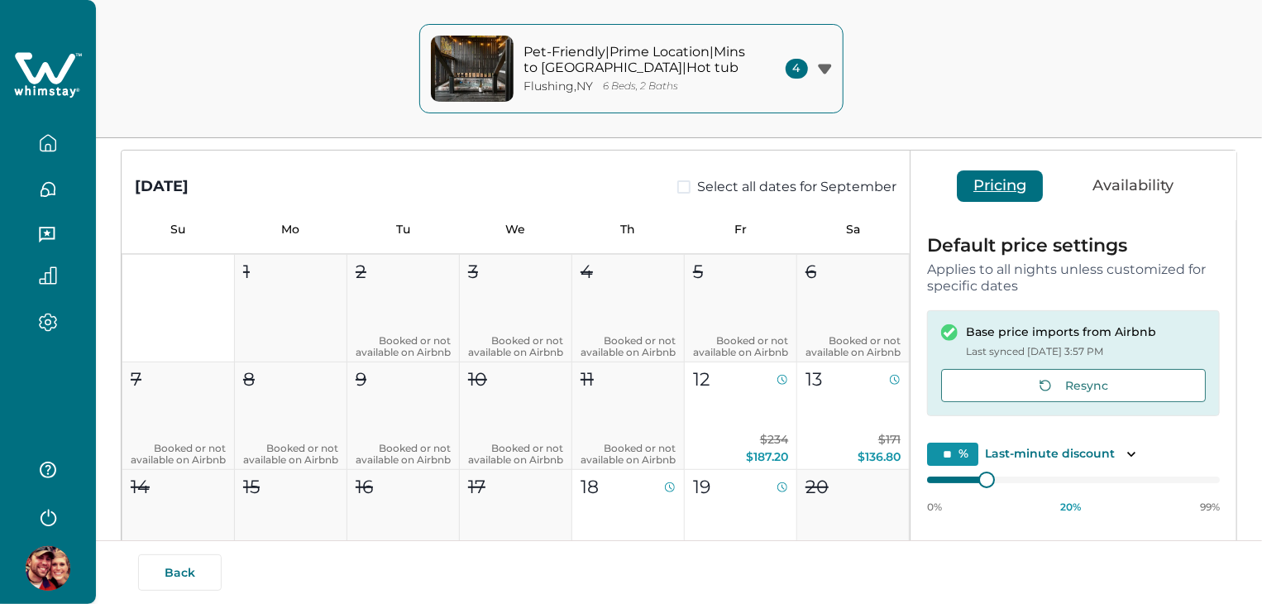
type input "**"
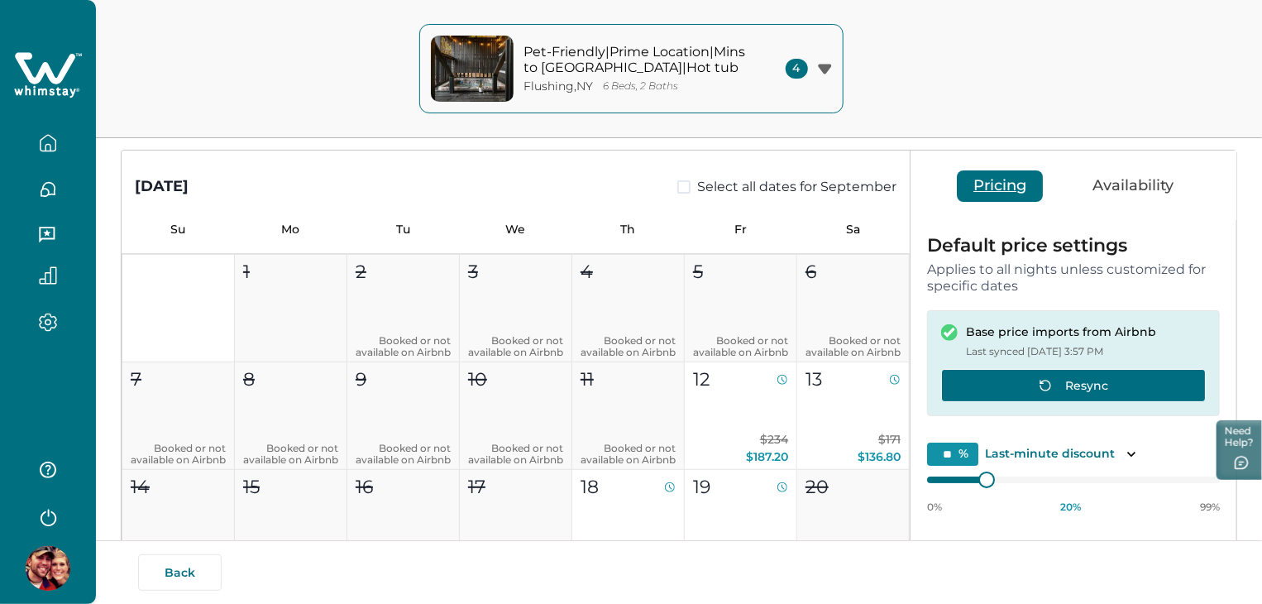
click at [1084, 391] on button "Resync" at bounding box center [1073, 385] width 265 height 33
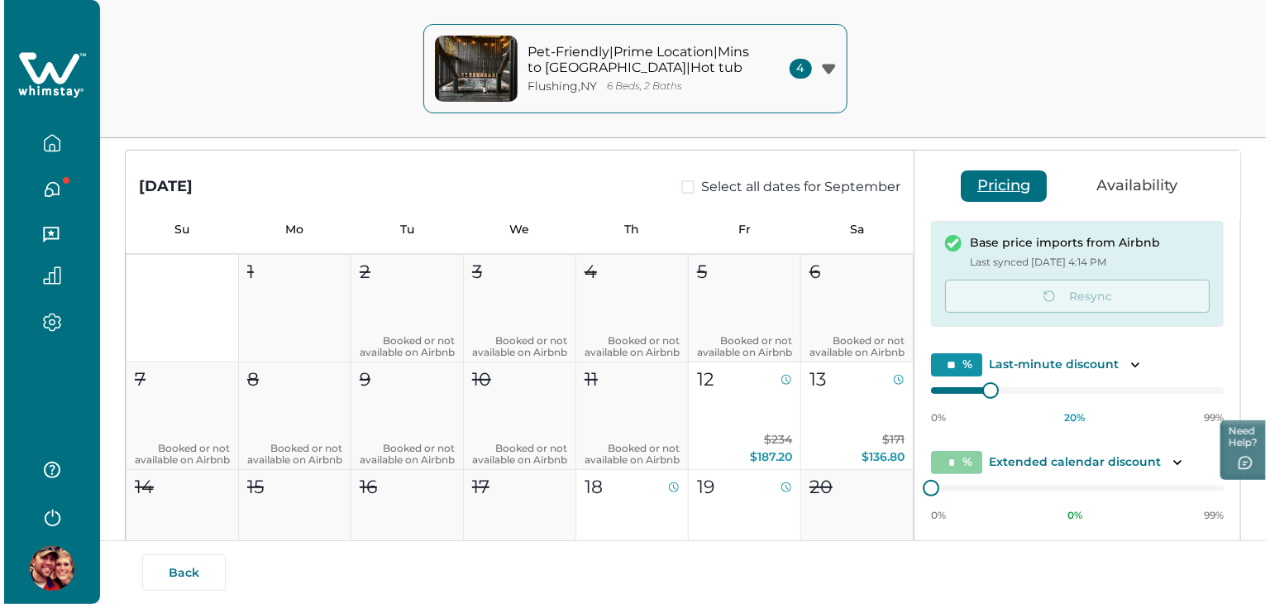
scroll to position [332, 0]
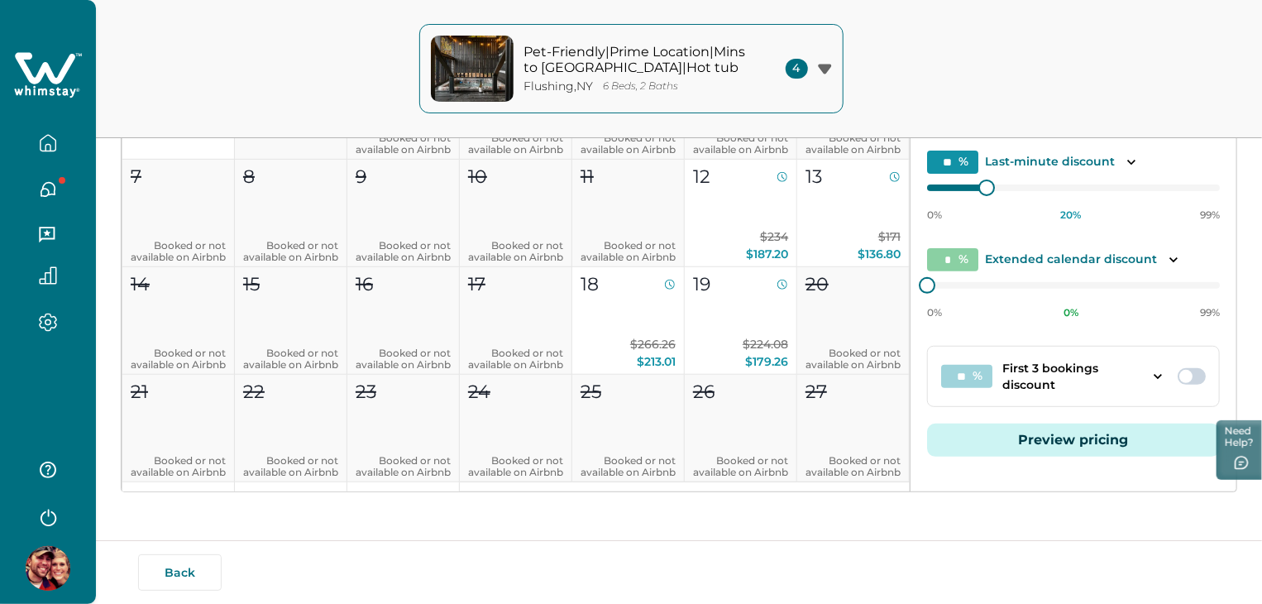
click at [1124, 446] on button "Preview pricing" at bounding box center [1073, 439] width 293 height 33
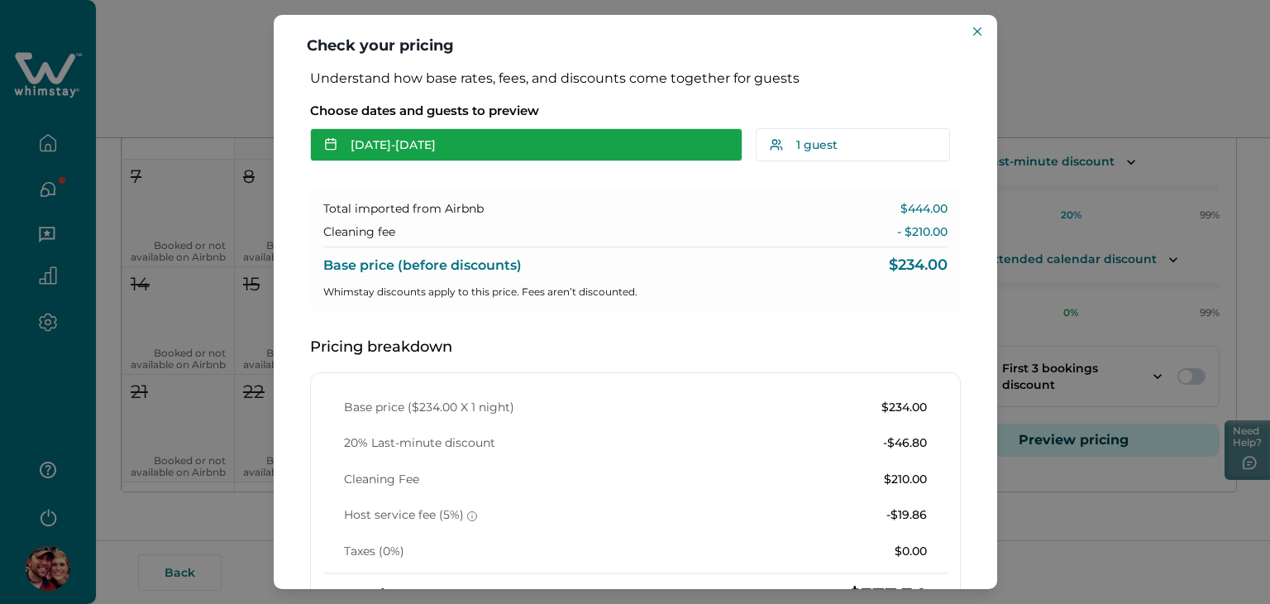
click at [662, 147] on button "[DATE] - [DATE]" at bounding box center [526, 144] width 432 height 33
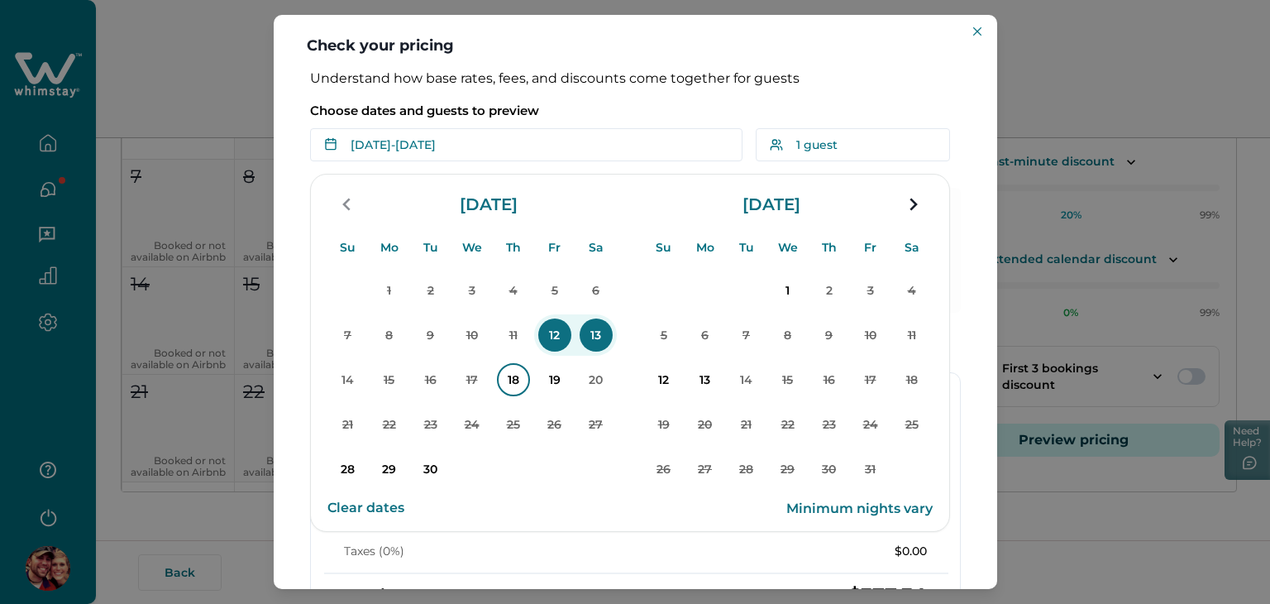
click at [508, 380] on p "18" at bounding box center [513, 379] width 33 height 33
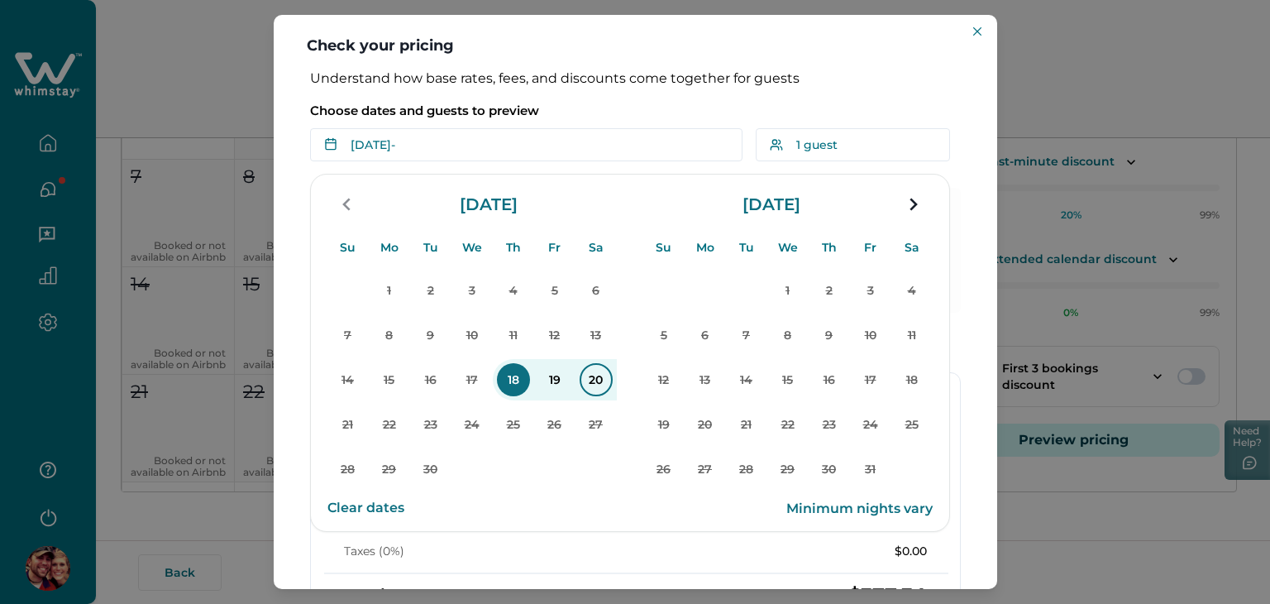
click at [596, 377] on p "20" at bounding box center [596, 379] width 33 height 33
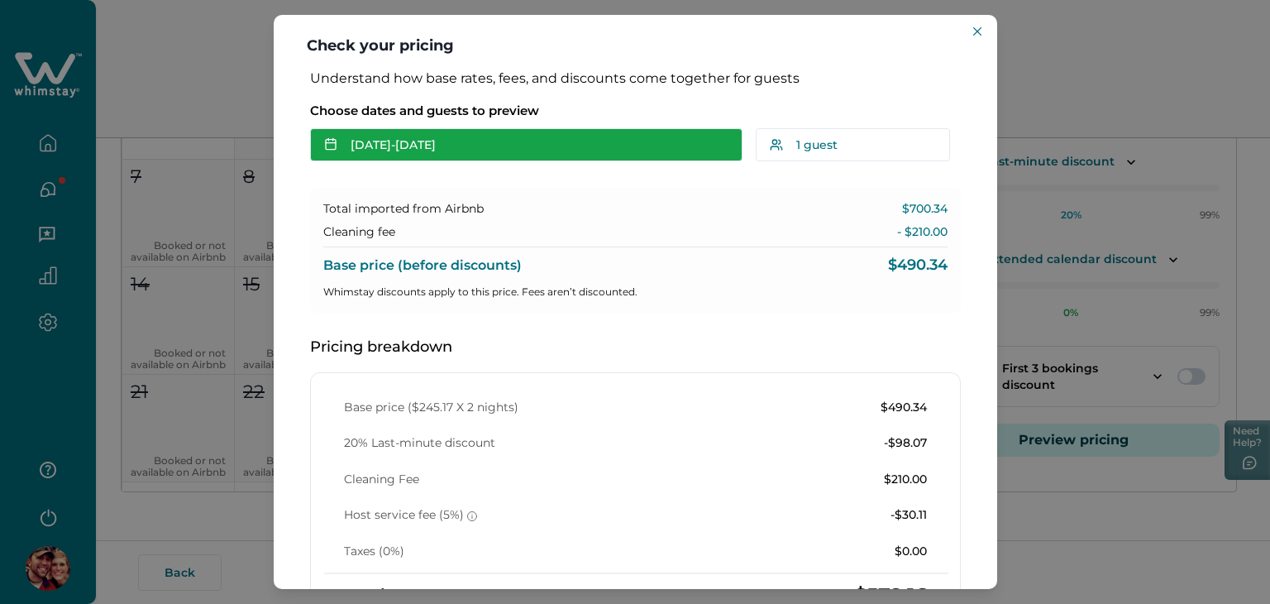
click at [523, 143] on button "[DATE] - [DATE]" at bounding box center [526, 144] width 432 height 33
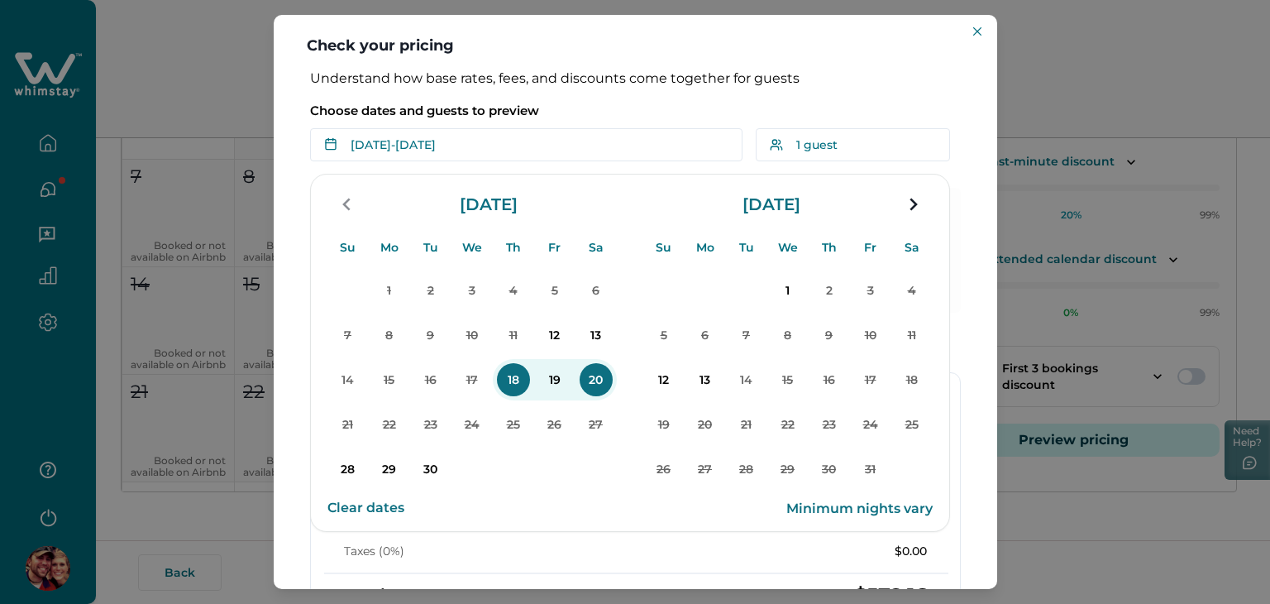
click at [632, 209] on div "[DATE] Su Mo Tu We Th Fr Sa 1 2 3 4 5 6 7 8 9 10 11 12 13 14 15 16 17 18 19 20 …" at bounding box center [629, 336] width 605 height 310
click at [366, 509] on button "Clear dates" at bounding box center [365, 507] width 77 height 33
